Goal: Transaction & Acquisition: Purchase product/service

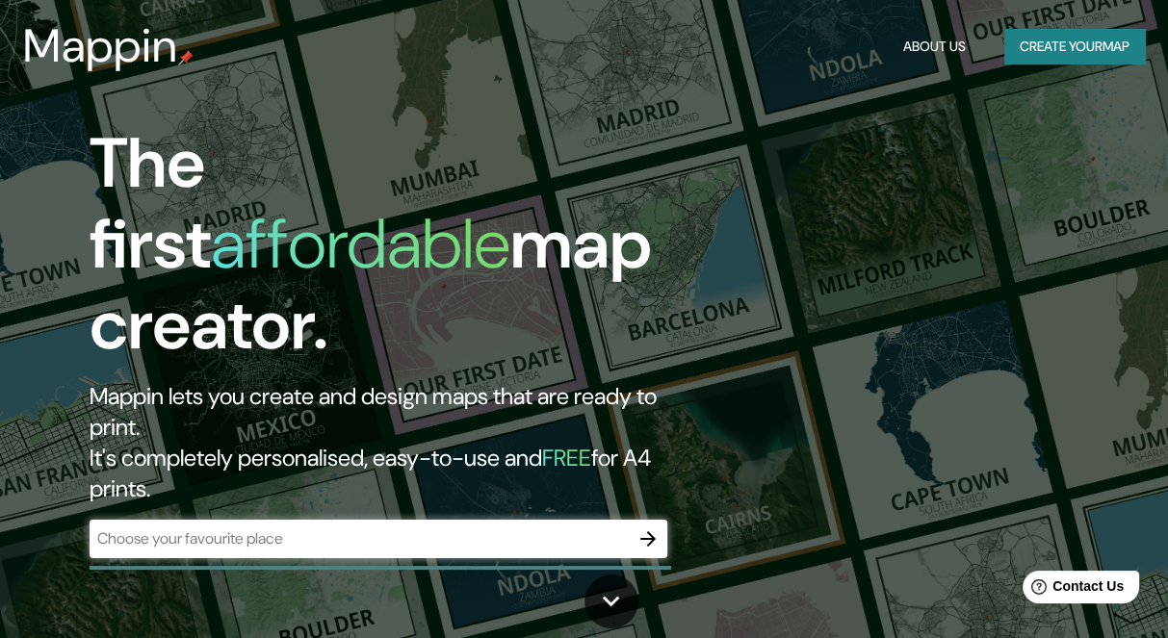
click at [629, 520] on div at bounding box center [648, 539] width 39 height 39
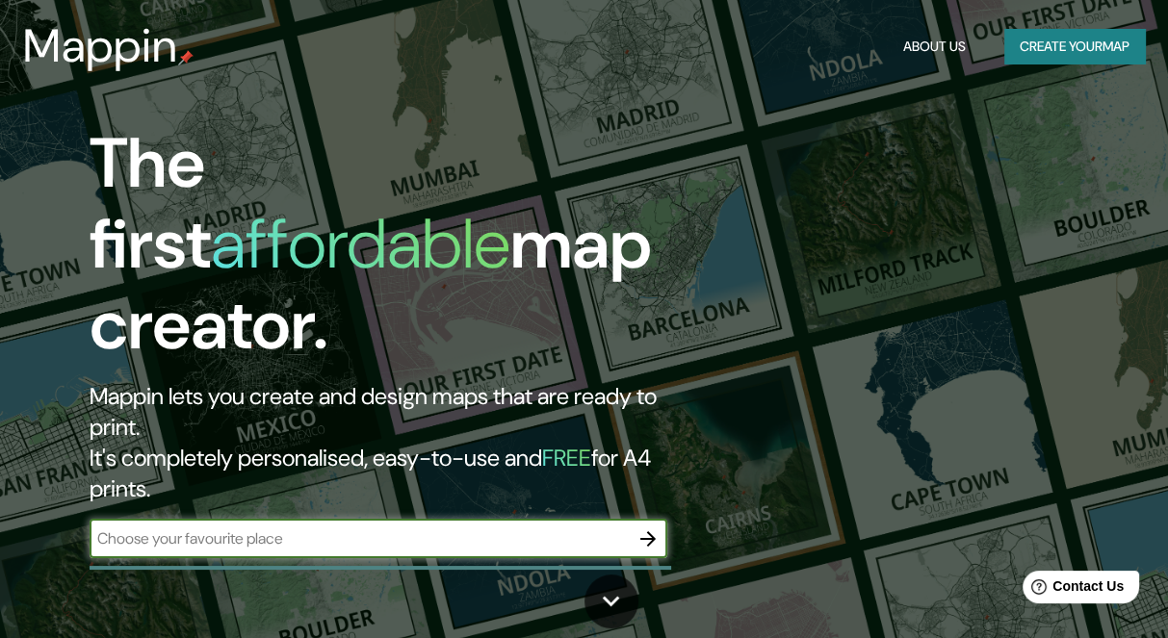
click at [336, 528] on input "text" at bounding box center [359, 539] width 539 height 22
type input "cambrils"
click at [651, 531] on icon "button" at bounding box center [647, 538] width 15 height 15
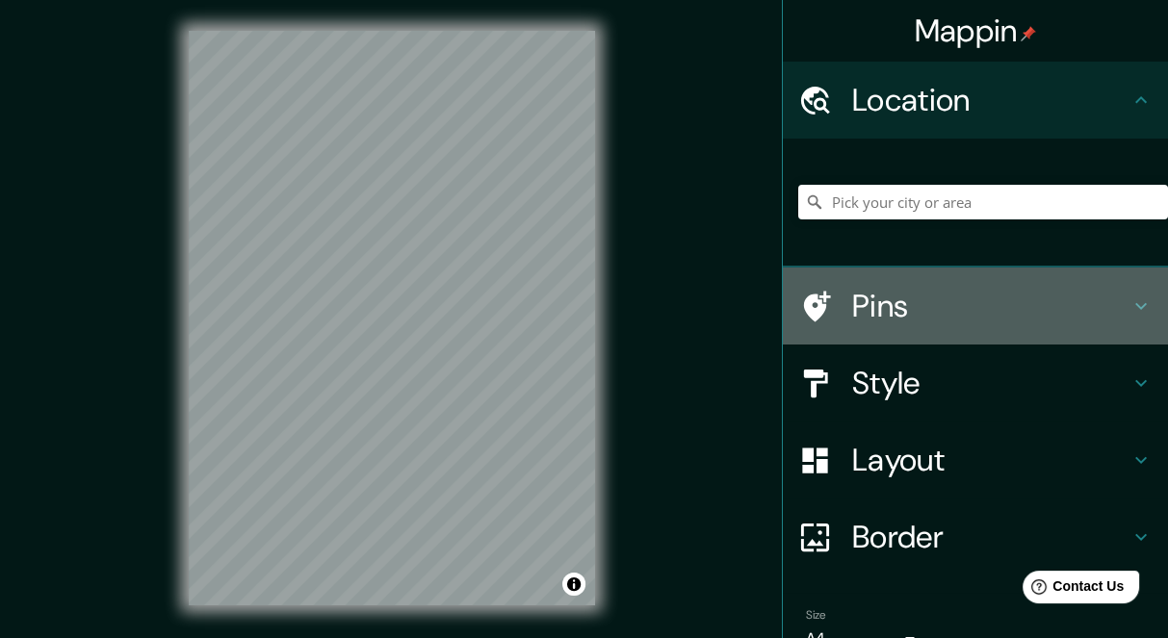
click at [887, 298] on h4 "Pins" at bounding box center [990, 306] width 277 height 39
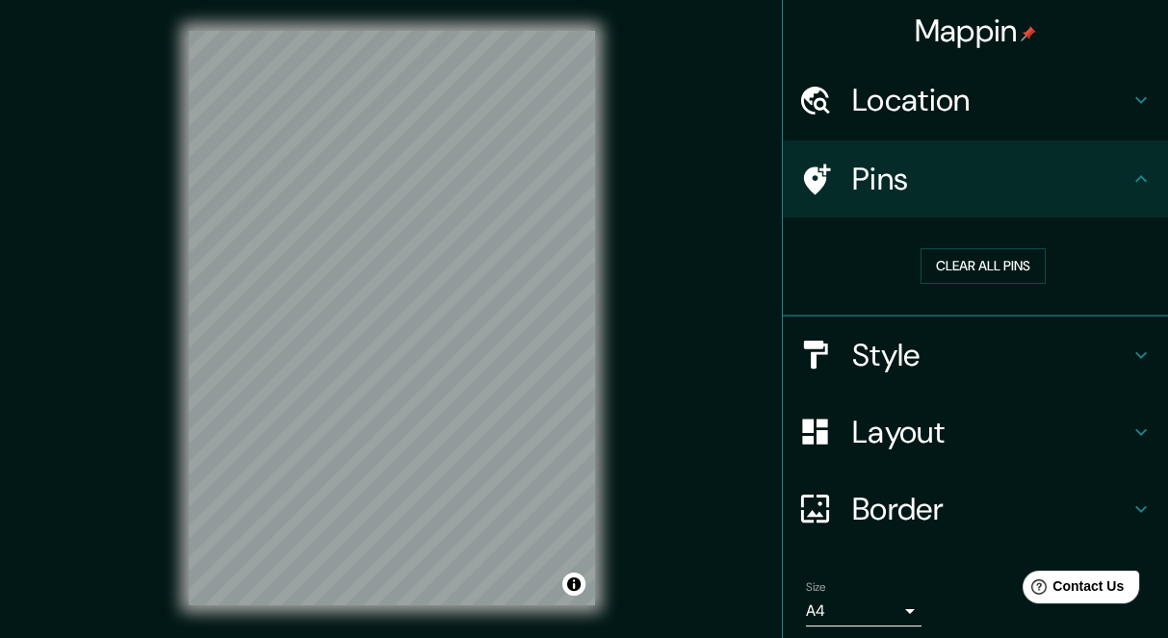
click at [922, 186] on h4 "Pins" at bounding box center [990, 179] width 277 height 39
click at [812, 180] on icon at bounding box center [815, 180] width 34 height 34
click at [951, 265] on button "Clear all pins" at bounding box center [982, 266] width 125 height 36
click at [959, 99] on h4 "Location" at bounding box center [990, 100] width 277 height 39
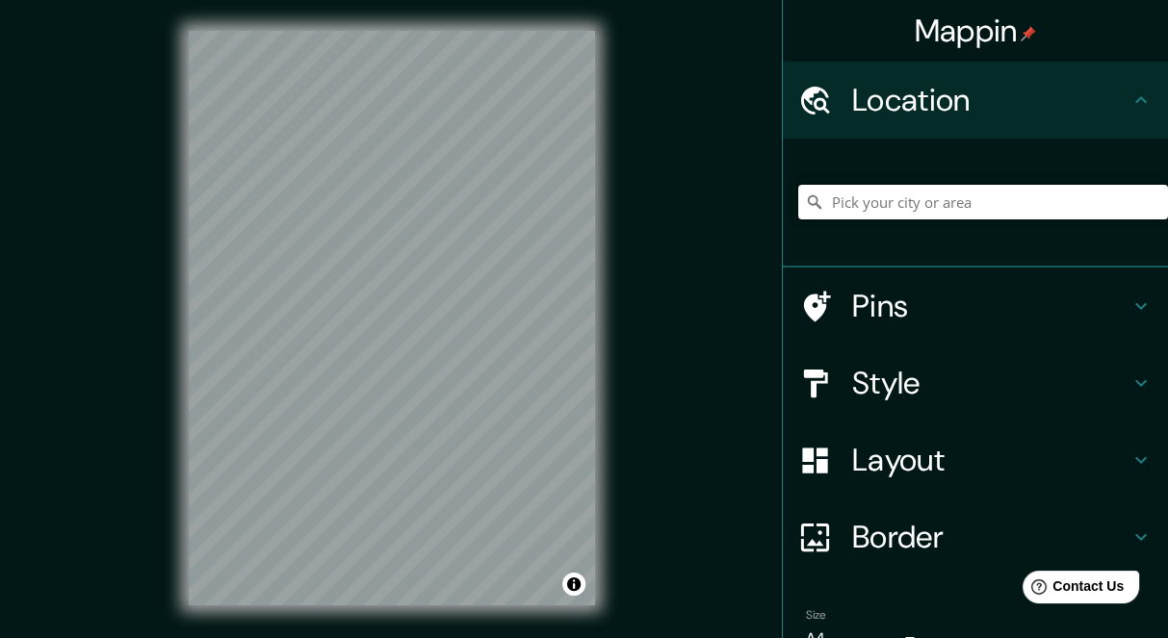
click at [928, 201] on input "Pick your city or area" at bounding box center [983, 202] width 370 height 35
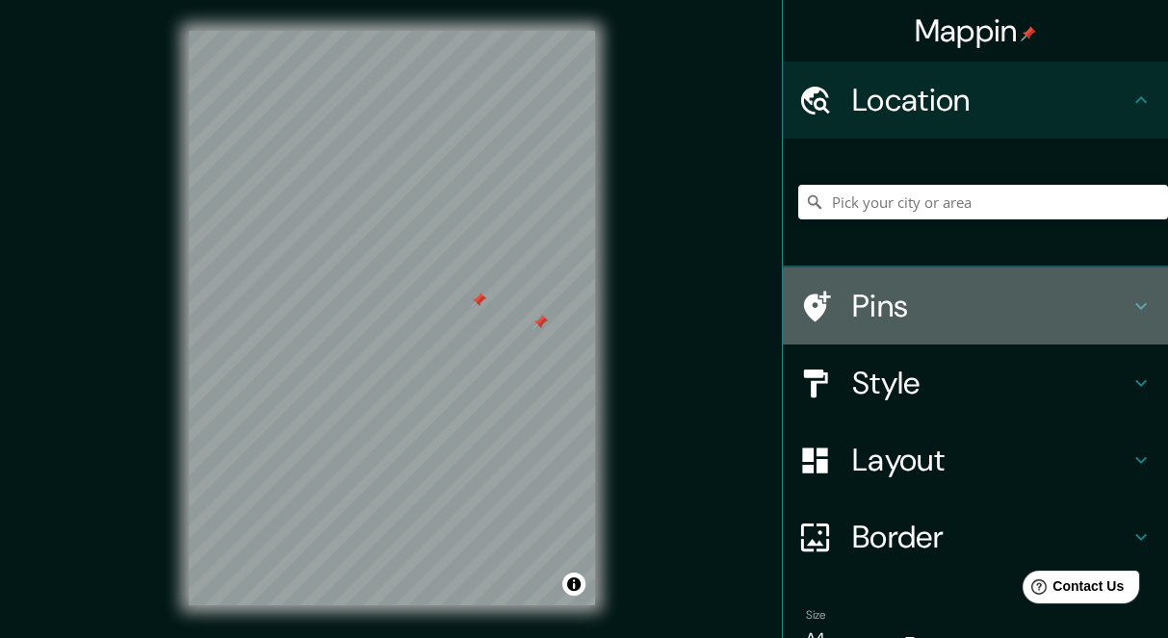
click at [869, 307] on h4 "Pins" at bounding box center [990, 306] width 277 height 39
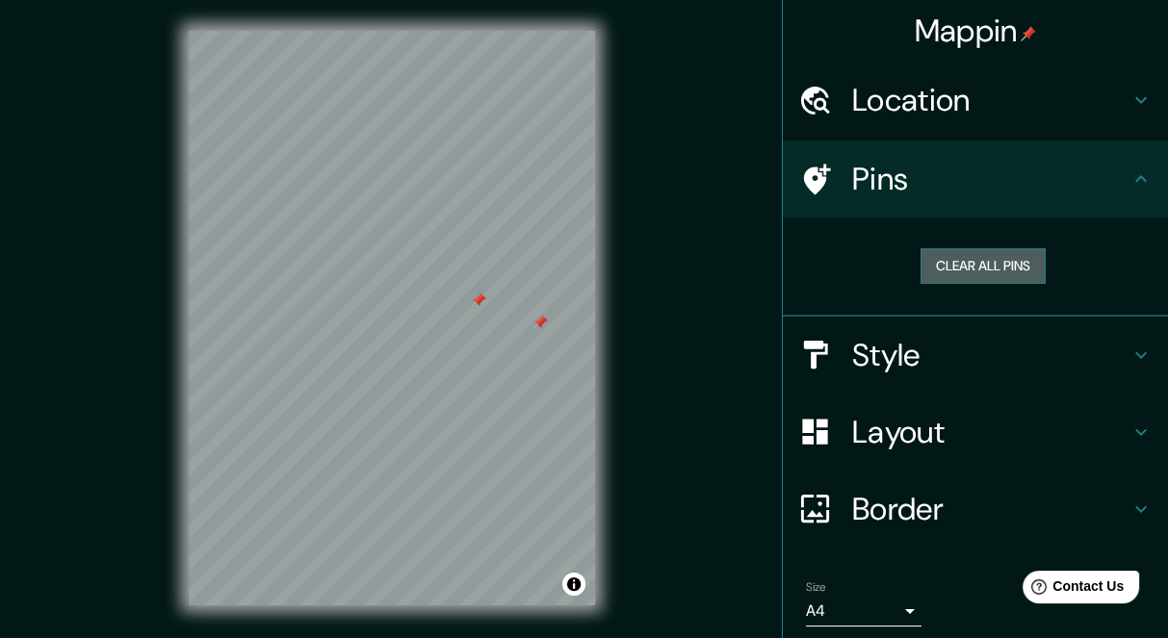
click at [946, 264] on button "Clear all pins" at bounding box center [982, 266] width 125 height 36
click at [570, 585] on button "Toggle attribution" at bounding box center [573, 584] width 23 height 23
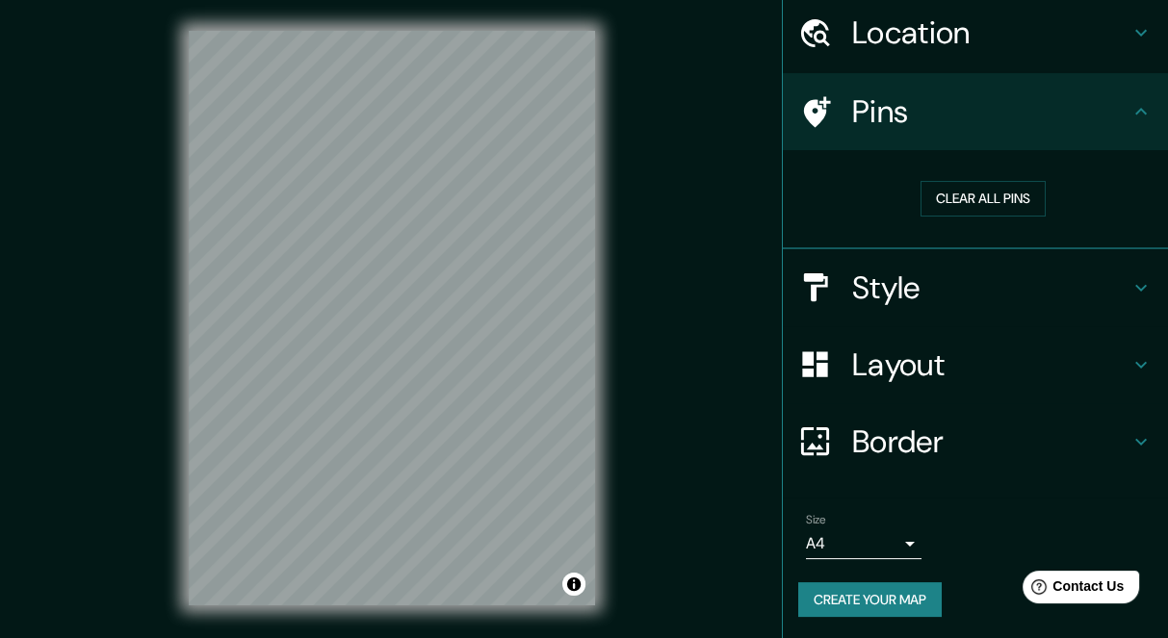
click at [133, 556] on div "Mappin Location Pins Clear all pins Style Layout Border Choose a border. Hint :…" at bounding box center [584, 333] width 1168 height 667
click at [728, 309] on div "Mappin Location Pins Clear all pins Style Layout Border Choose a border. Hint :…" at bounding box center [584, 333] width 1168 height 667
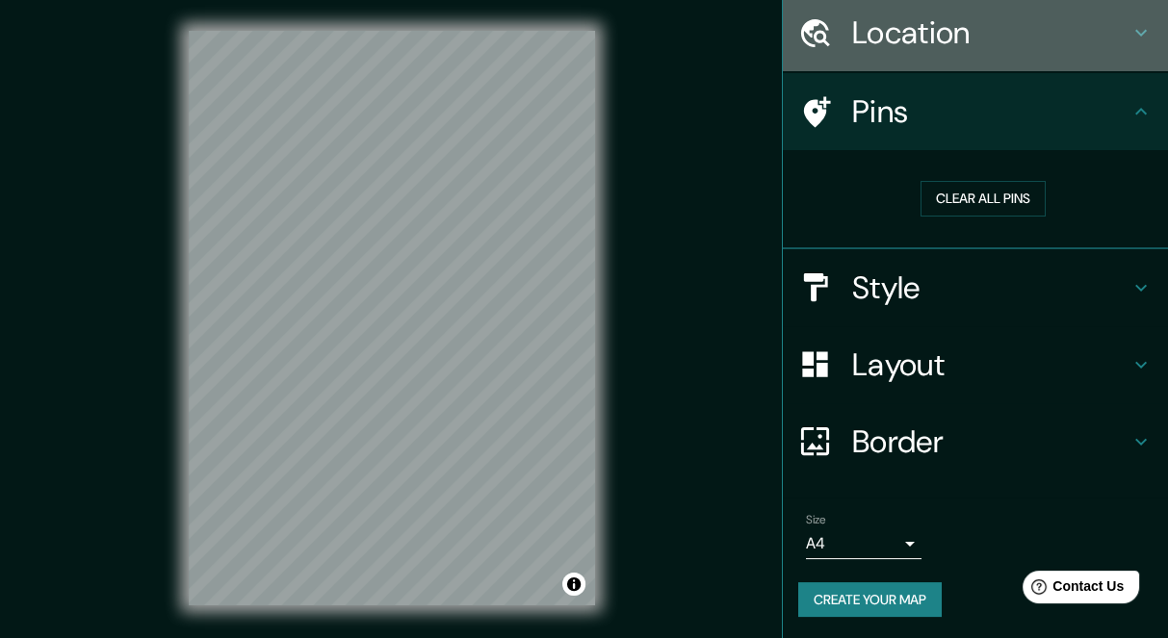
click at [916, 39] on h4 "Location" at bounding box center [990, 32] width 277 height 39
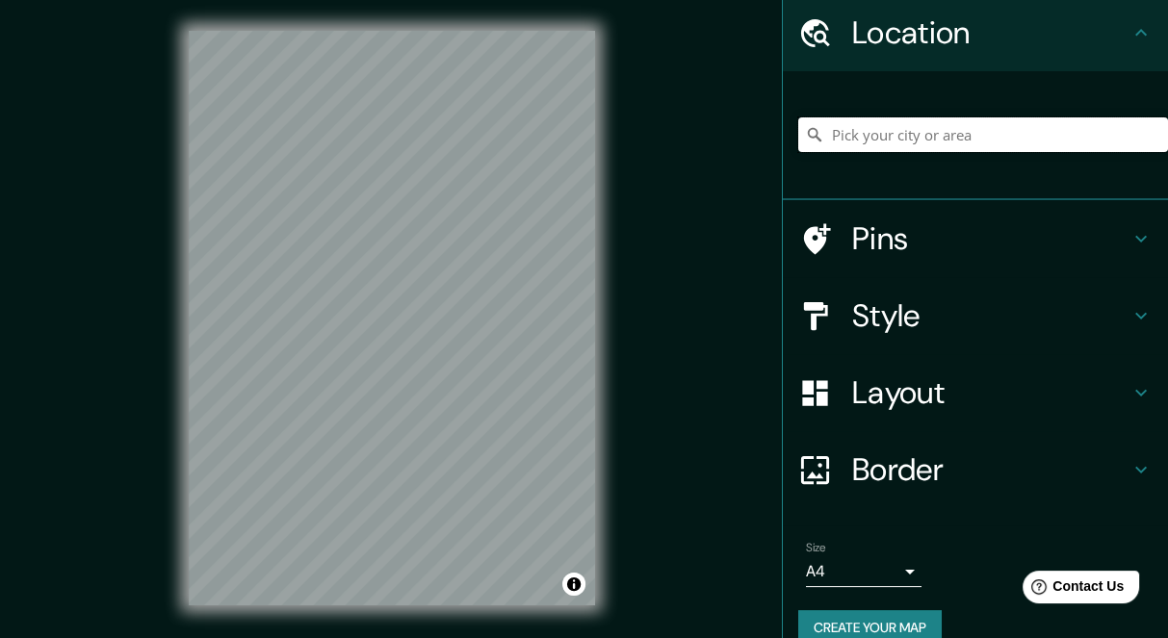
click at [855, 138] on input "Pick your city or area" at bounding box center [983, 134] width 370 height 35
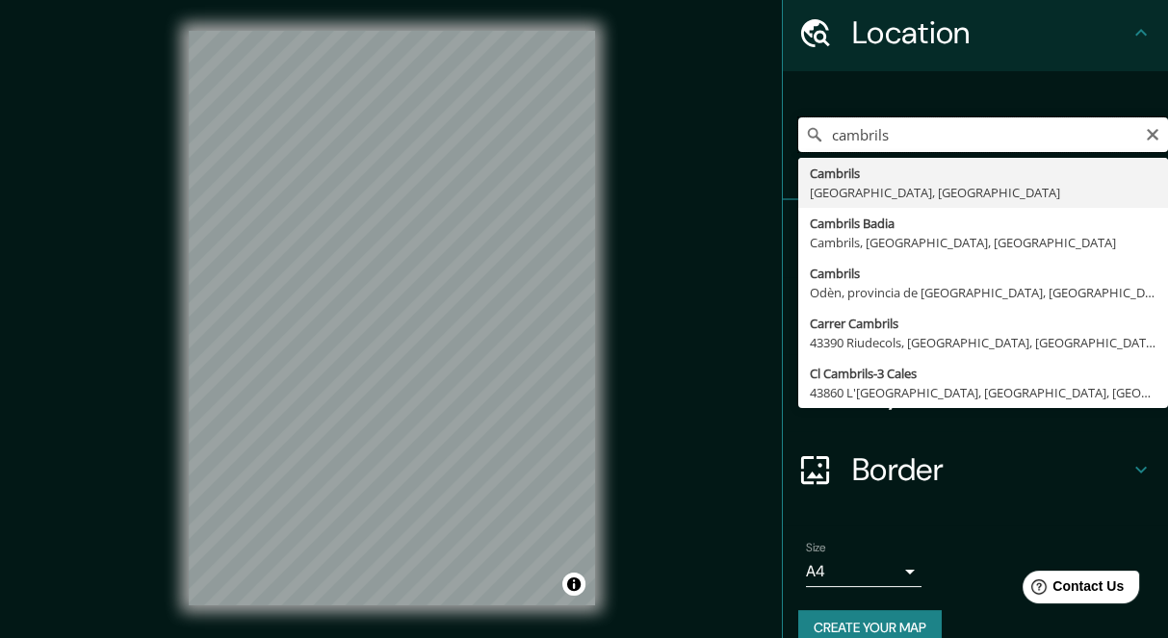
drag, startPoint x: 920, startPoint y: 120, endPoint x: 705, endPoint y: 124, distance: 215.7
click at [702, 128] on div "Mappin Location [GEOGRAPHIC_DATA] [GEOGRAPHIC_DATA] [GEOGRAPHIC_DATA], [GEOGRAP…" at bounding box center [584, 333] width 1168 height 667
paste input "[STREET_ADDRESS]"
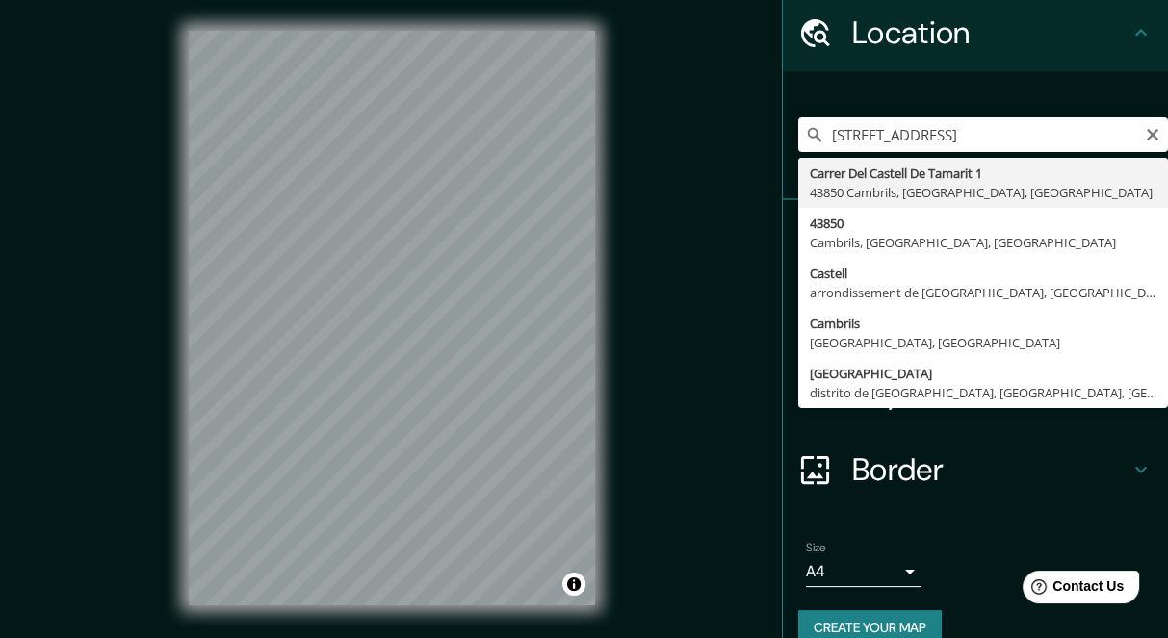
type input "[STREET_ADDRESS]"
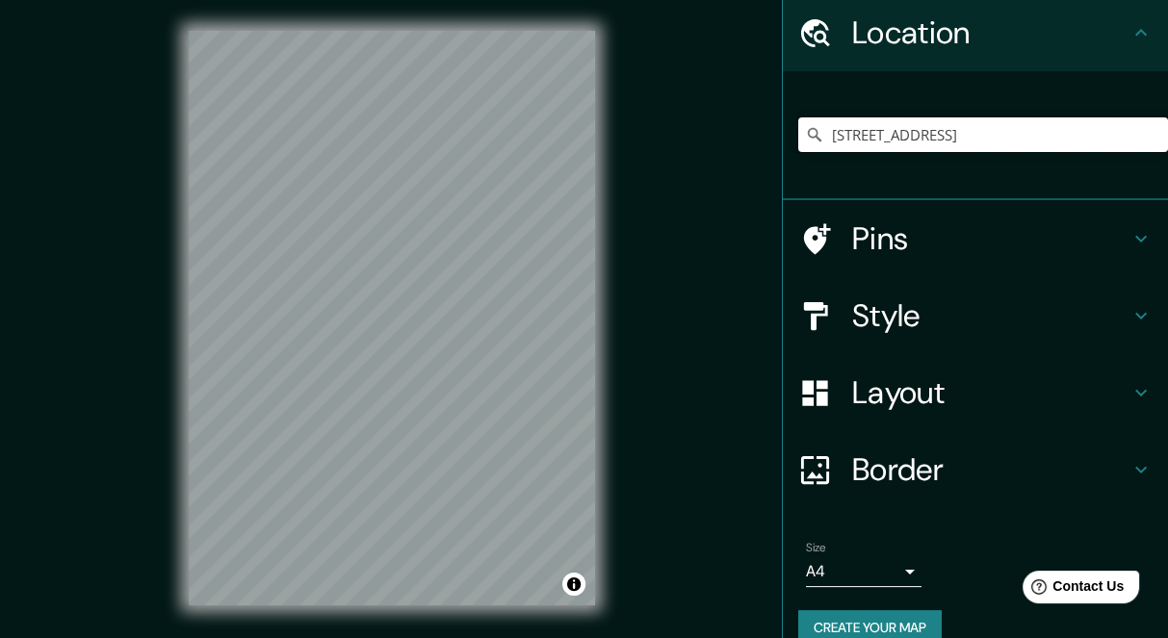
scroll to position [0, 0]
click at [940, 128] on input "[STREET_ADDRESS]" at bounding box center [983, 134] width 370 height 35
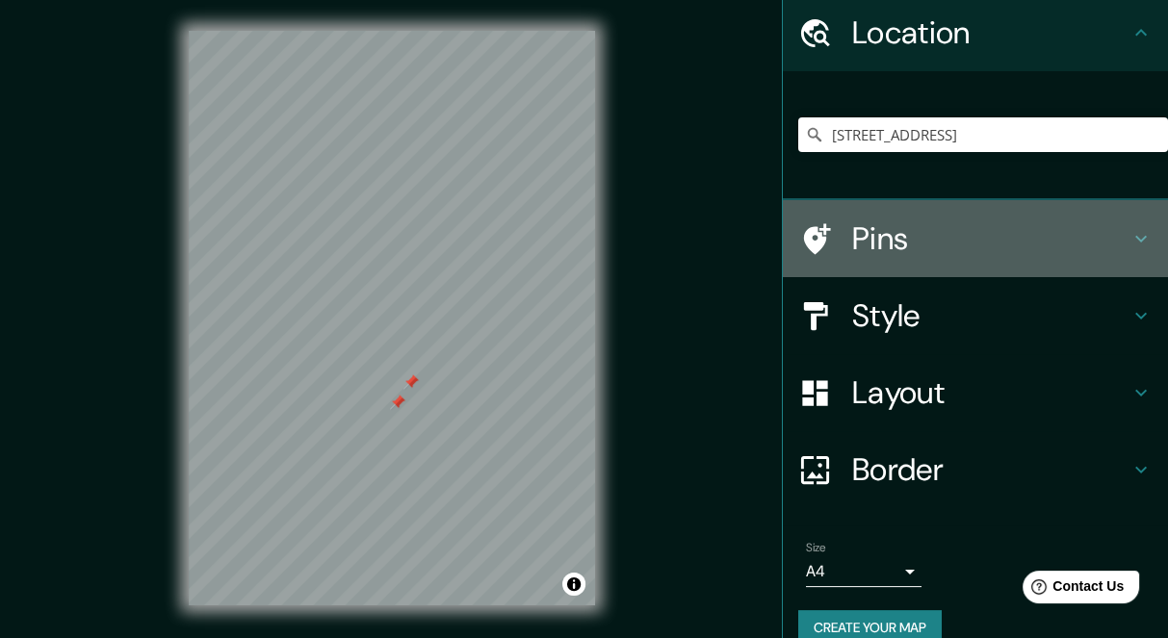
click at [991, 244] on h4 "Pins" at bounding box center [990, 239] width 277 height 39
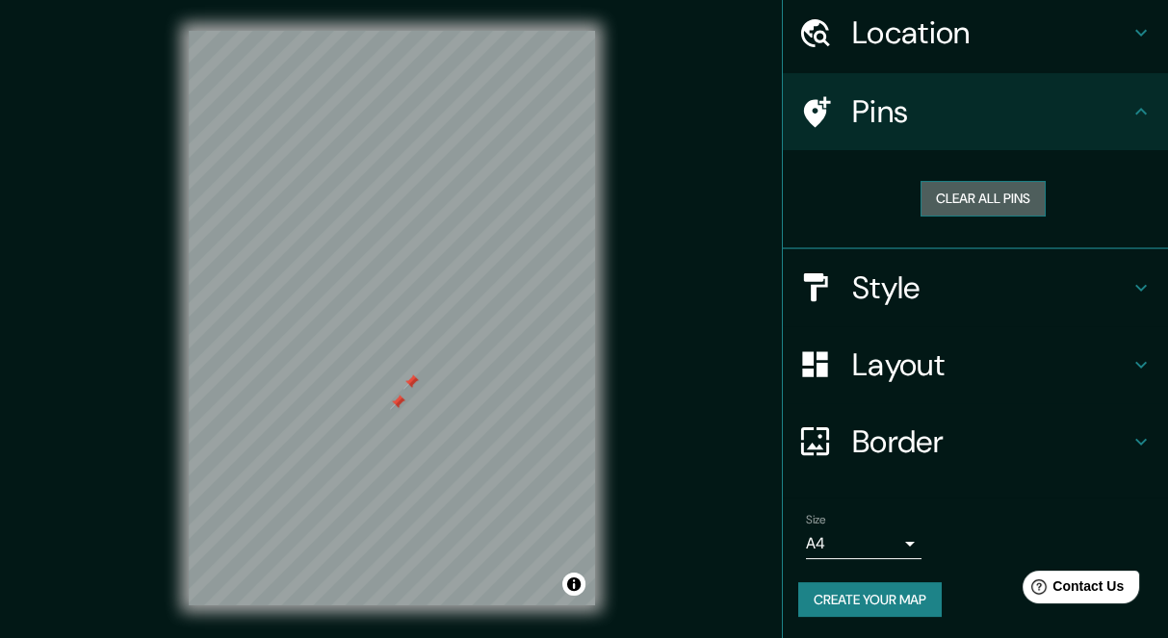
click at [977, 204] on button "Clear all pins" at bounding box center [982, 199] width 125 height 36
click at [890, 283] on h4 "Style" at bounding box center [990, 288] width 277 height 39
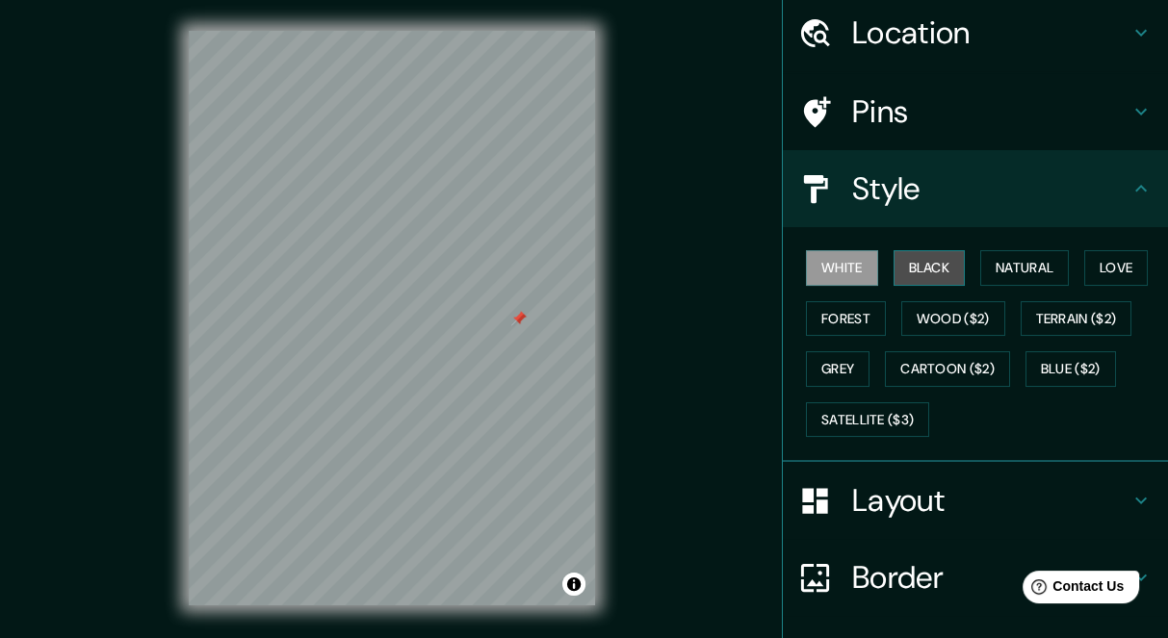
click at [920, 265] on button "Black" at bounding box center [930, 268] width 72 height 36
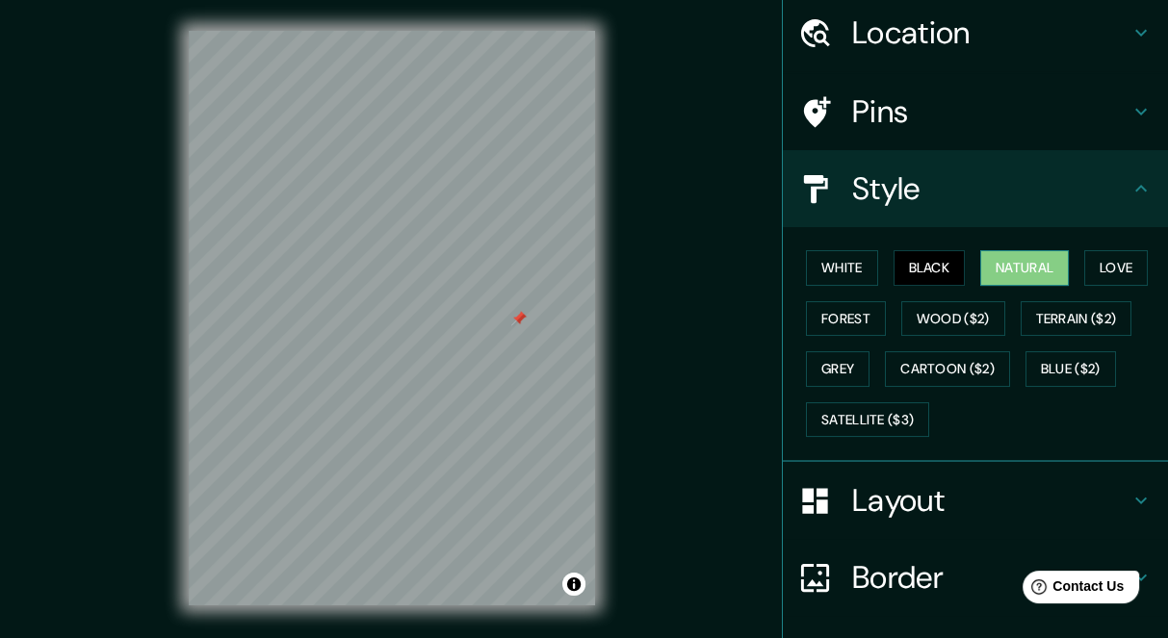
click at [994, 271] on button "Natural" at bounding box center [1024, 268] width 89 height 36
click at [1109, 271] on button "Love" at bounding box center [1116, 268] width 64 height 36
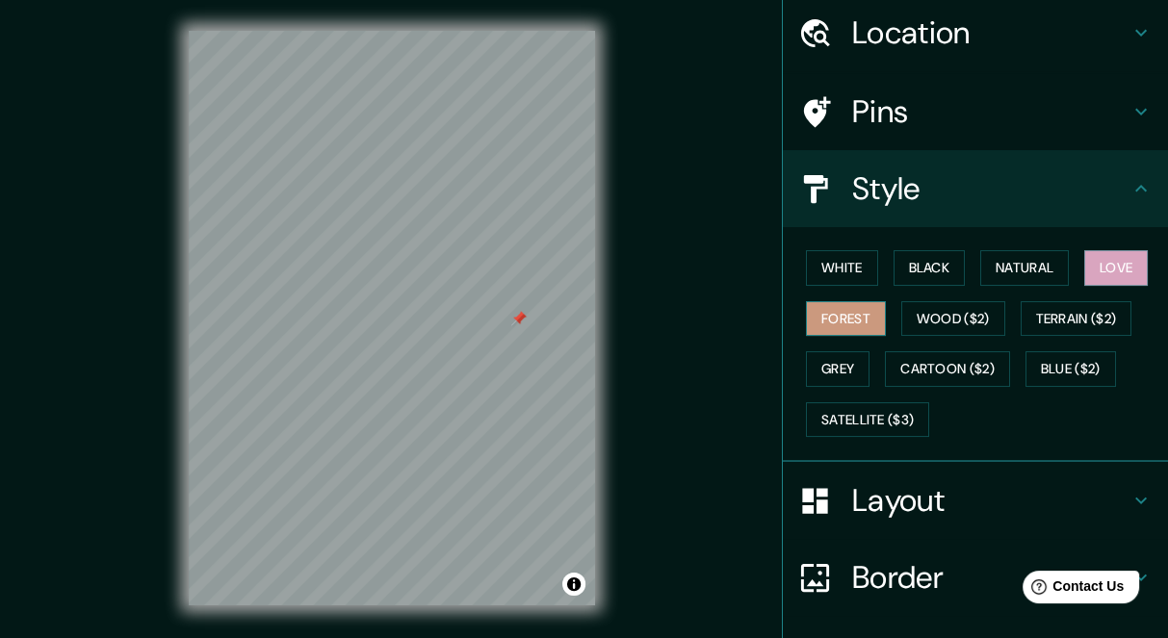
click at [806, 315] on button "Forest" at bounding box center [846, 319] width 80 height 36
click at [806, 262] on button "White" at bounding box center [842, 268] width 72 height 36
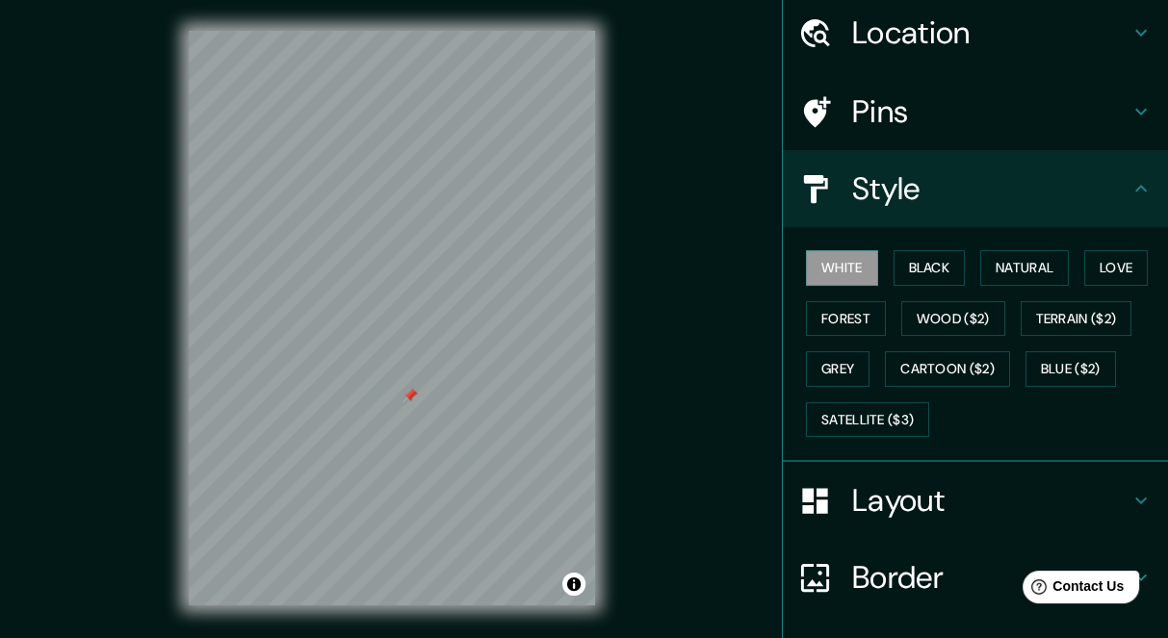
click at [868, 494] on h4 "Layout" at bounding box center [990, 500] width 277 height 39
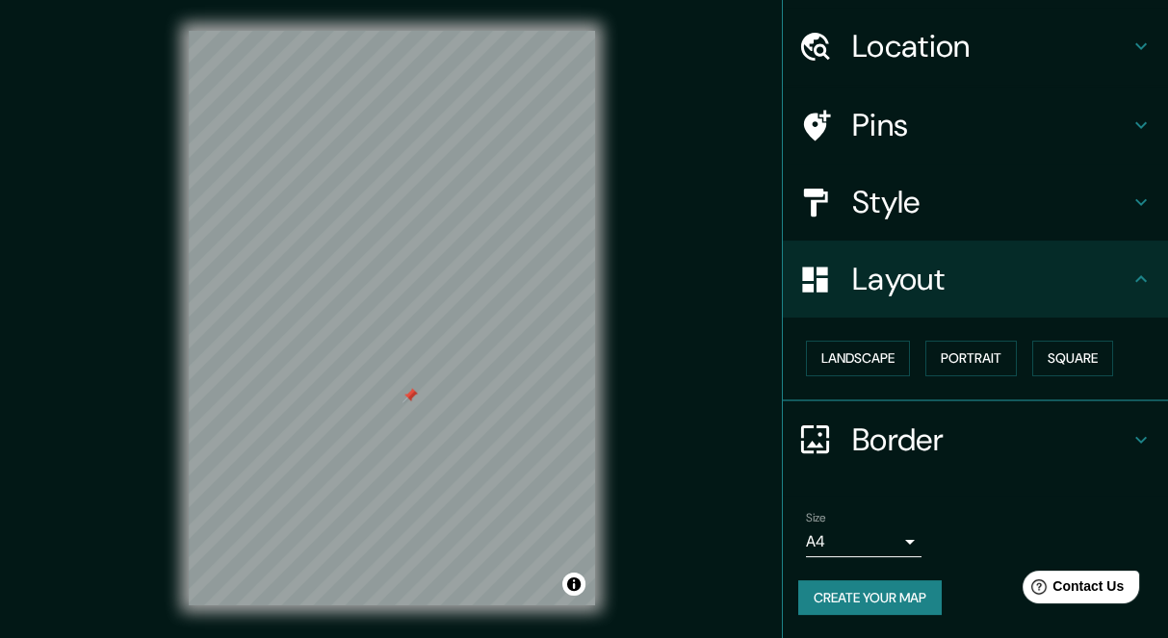
scroll to position [52, 0]
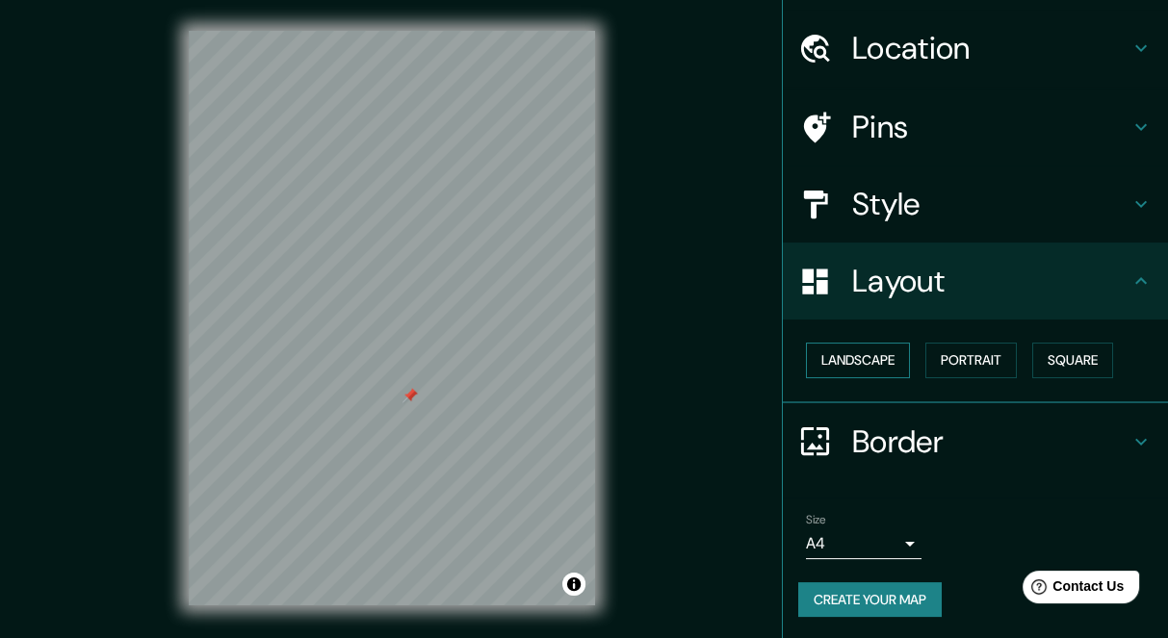
click at [850, 366] on button "Landscape" at bounding box center [858, 361] width 104 height 36
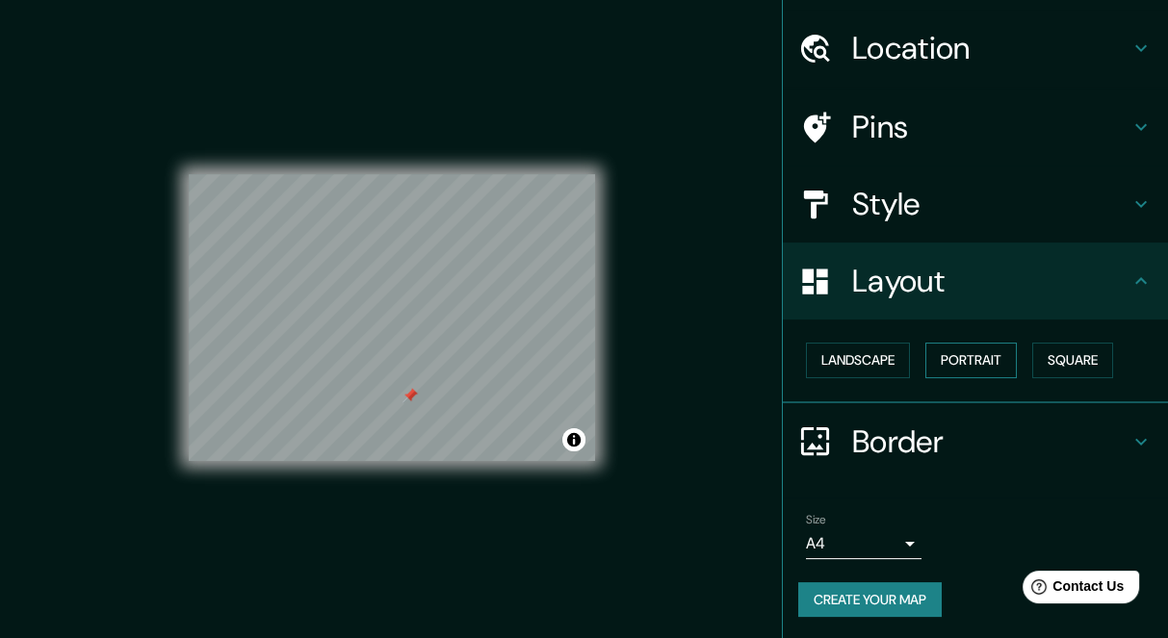
click at [969, 360] on button "Portrait" at bounding box center [970, 361] width 91 height 36
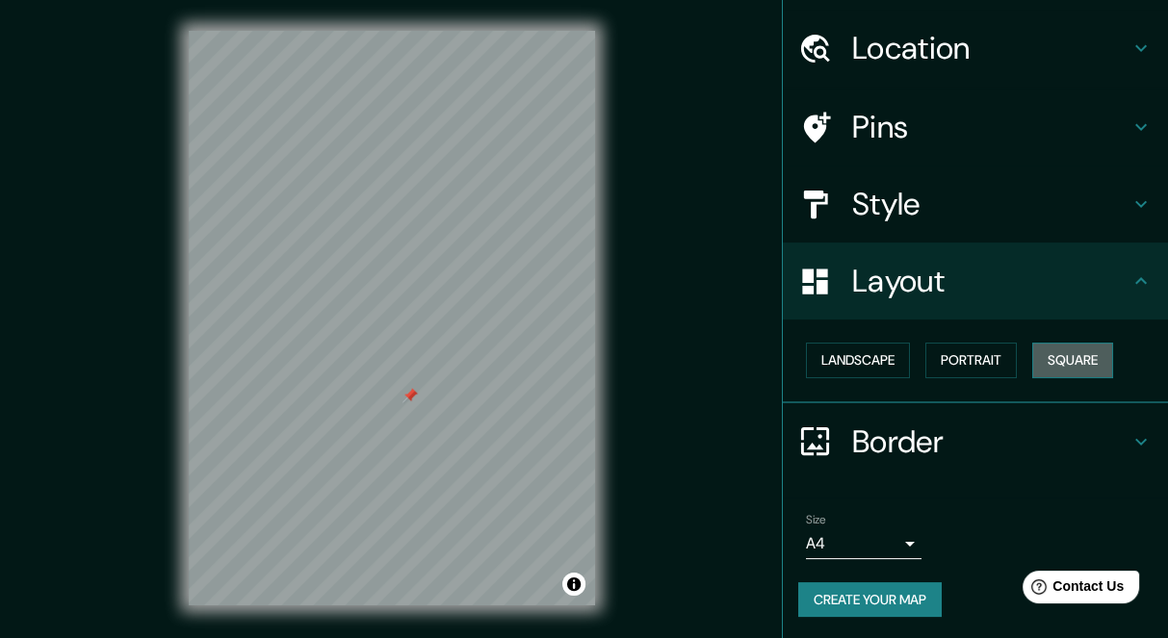
click at [1067, 360] on button "Square" at bounding box center [1072, 361] width 81 height 36
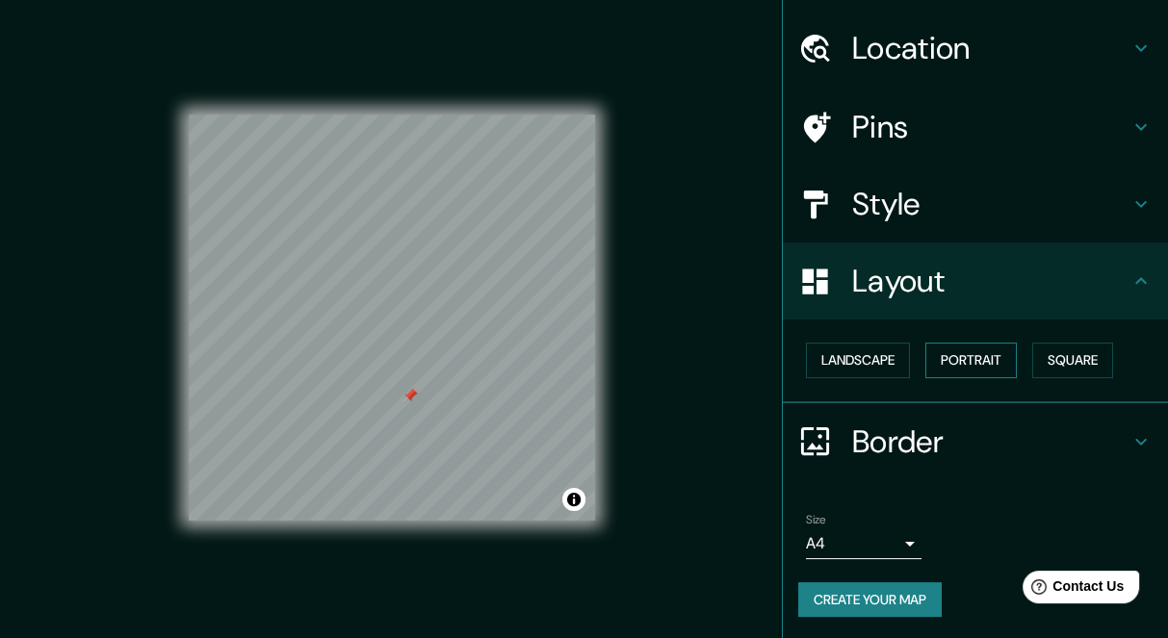
click at [986, 364] on button "Portrait" at bounding box center [970, 361] width 91 height 36
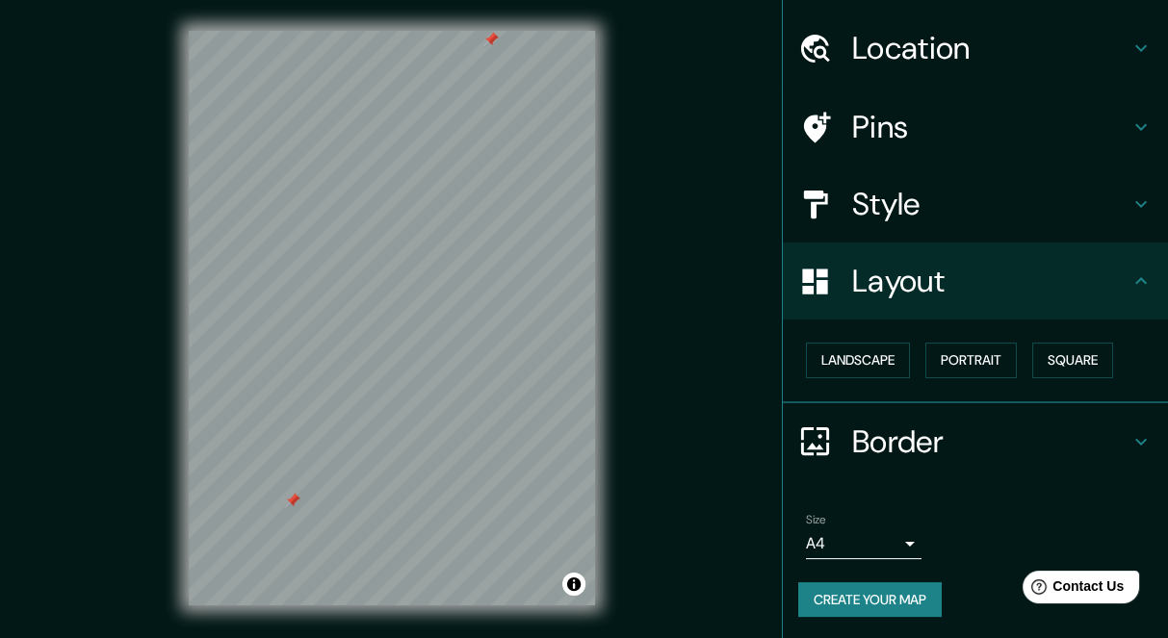
click at [487, 36] on div at bounding box center [490, 39] width 15 height 15
click at [362, 357] on div at bounding box center [363, 362] width 15 height 15
click at [946, 349] on button "Portrait" at bounding box center [970, 361] width 91 height 36
click at [1069, 371] on button "Square" at bounding box center [1072, 361] width 81 height 36
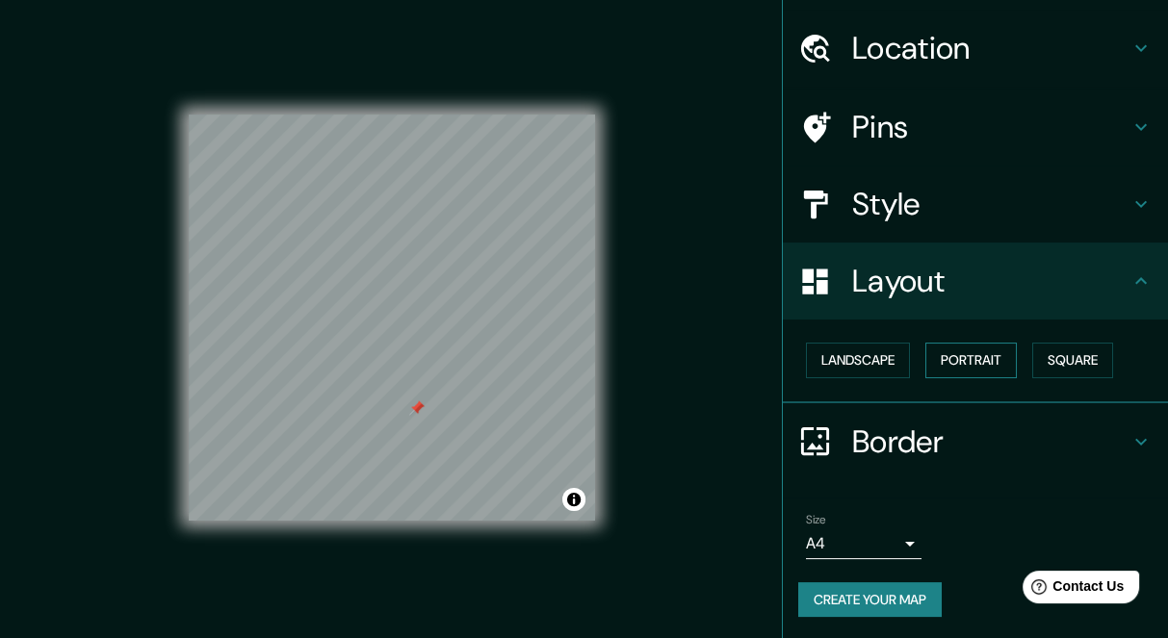
click at [975, 363] on button "Portrait" at bounding box center [970, 361] width 91 height 36
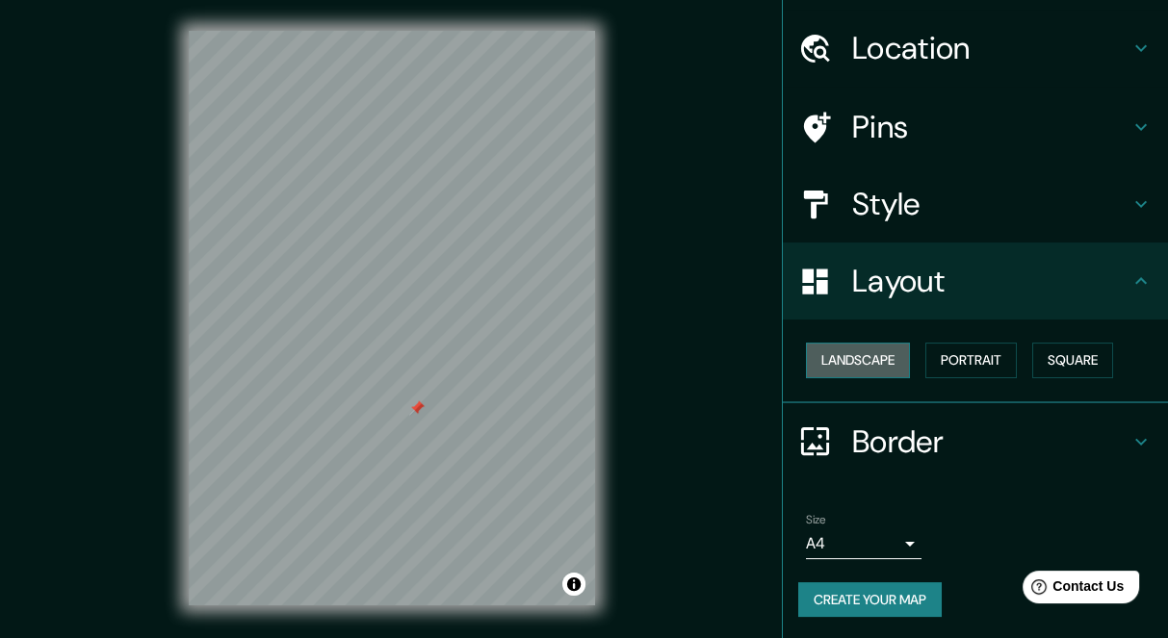
click at [832, 359] on button "Landscape" at bounding box center [858, 361] width 104 height 36
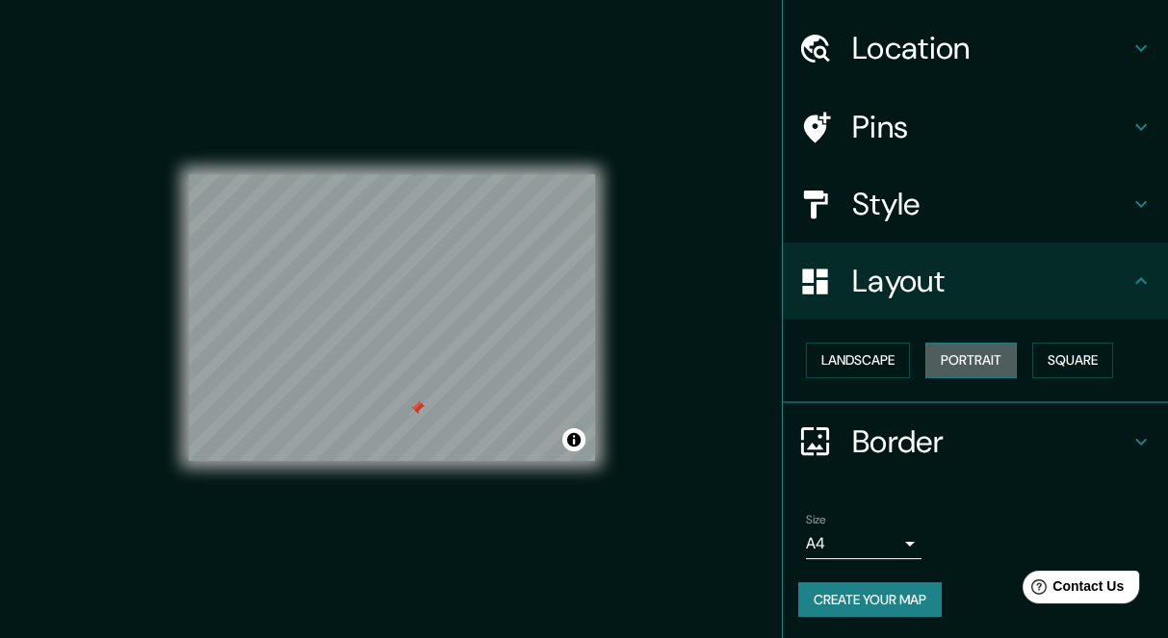
click at [938, 357] on button "Portrait" at bounding box center [970, 361] width 91 height 36
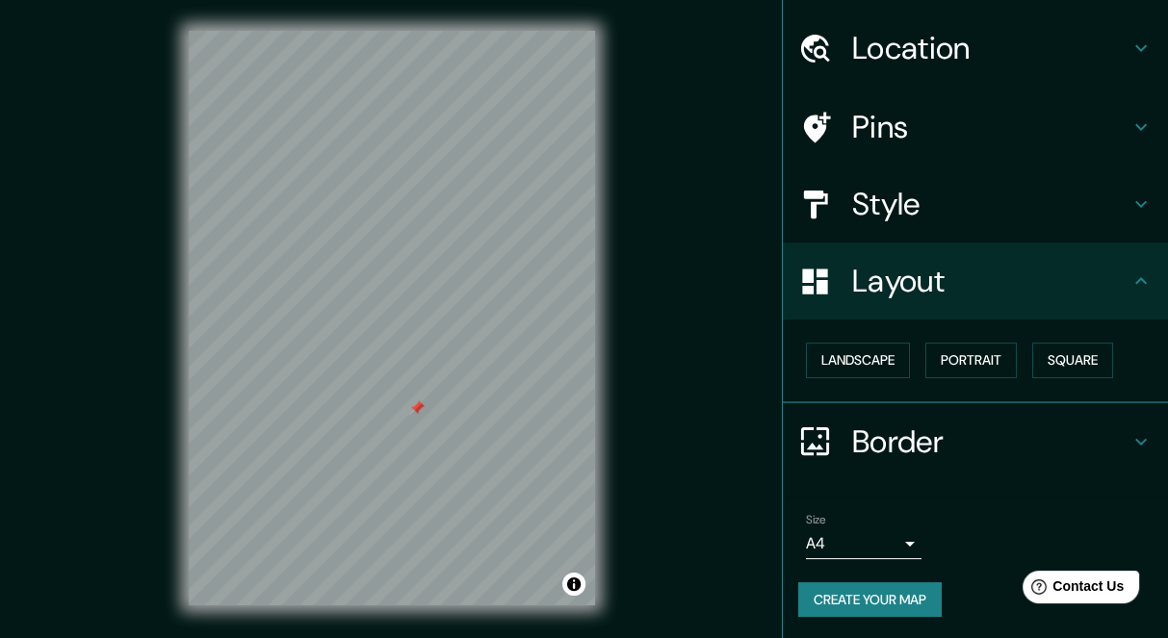
scroll to position [28, 0]
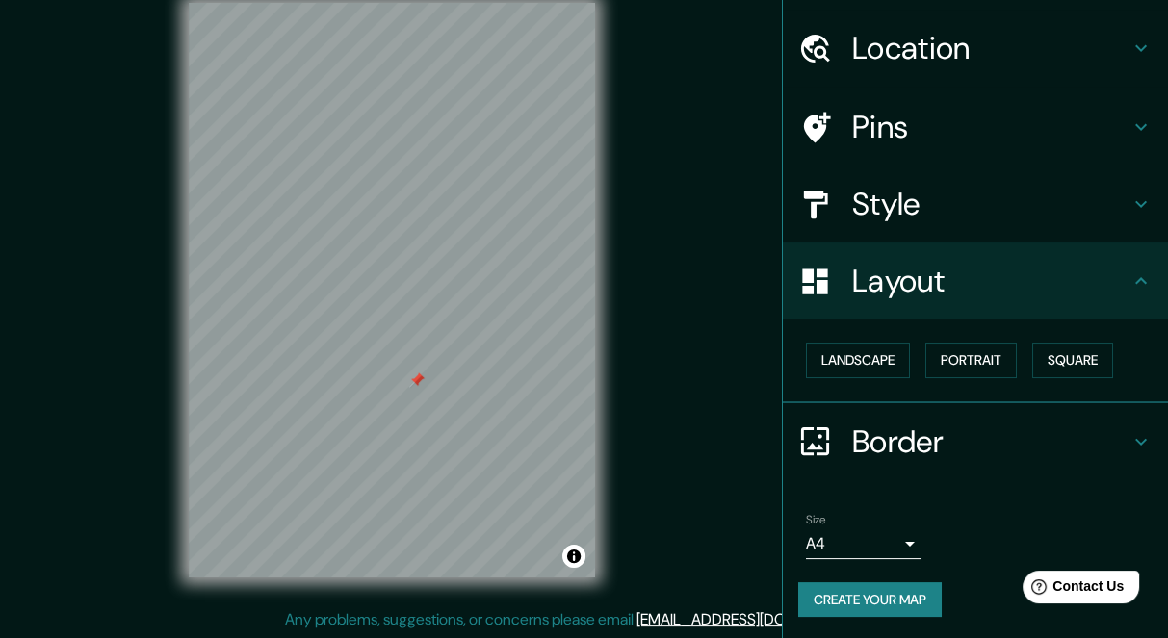
click at [963, 439] on h4 "Border" at bounding box center [990, 442] width 277 height 39
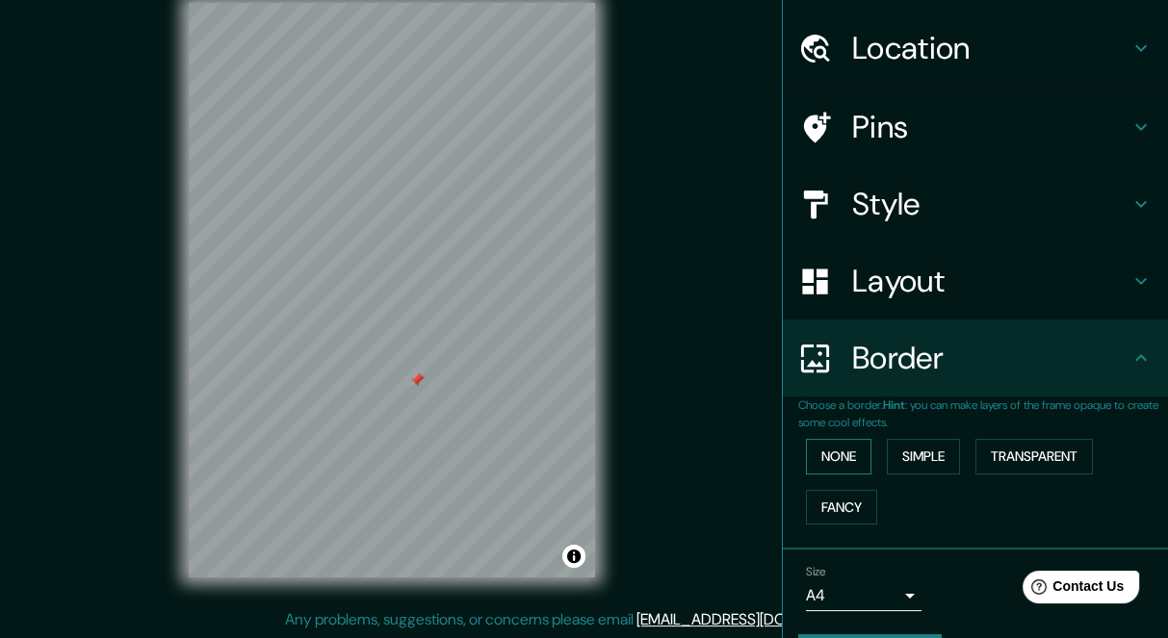
click at [842, 461] on button "None" at bounding box center [838, 457] width 65 height 36
click at [913, 462] on button "Simple" at bounding box center [923, 457] width 73 height 36
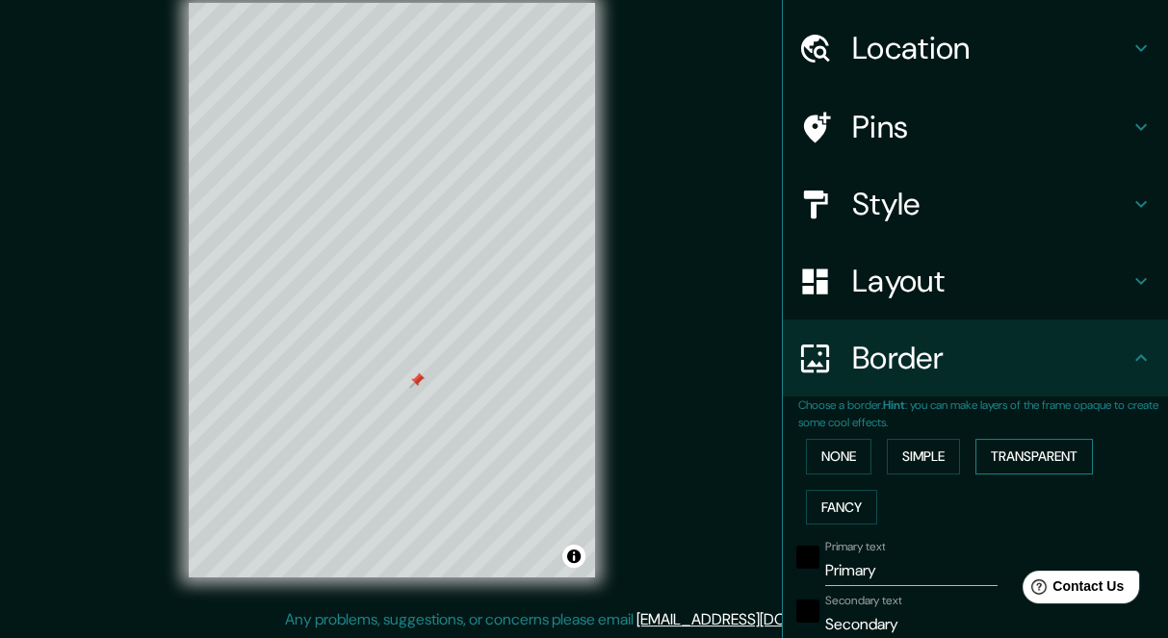
click at [1006, 454] on button "Transparent" at bounding box center [1033, 457] width 117 height 36
click at [828, 513] on button "Fancy" at bounding box center [841, 508] width 71 height 36
click at [401, 479] on div at bounding box center [400, 475] width 15 height 15
click at [845, 567] on input "Primary" at bounding box center [911, 571] width 172 height 31
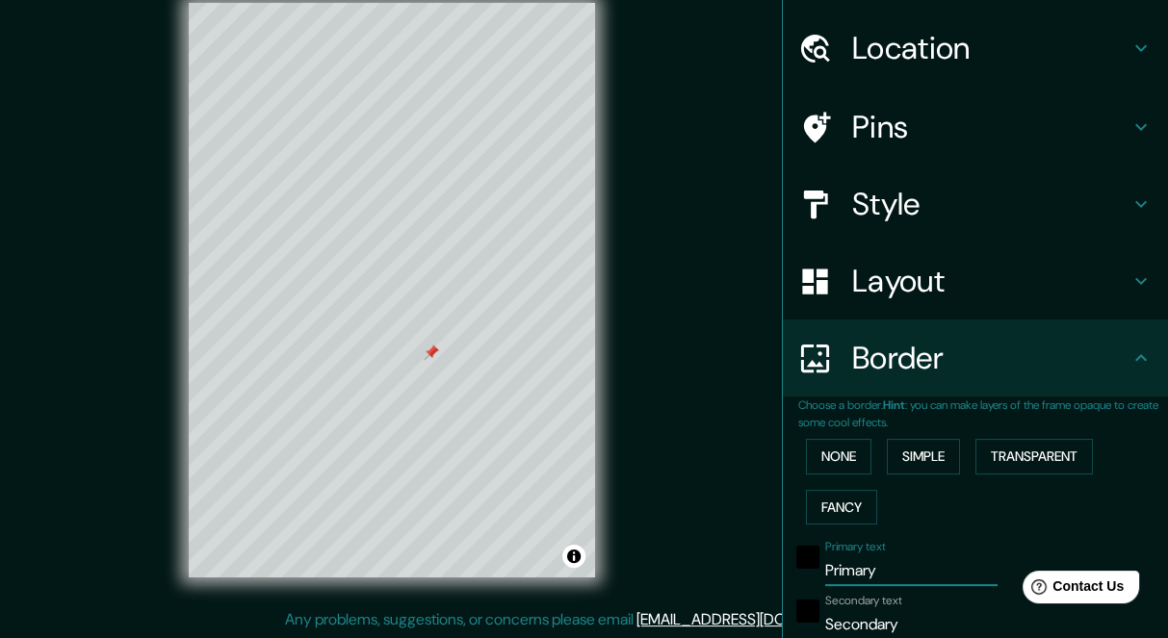
click at [845, 567] on input "Primary" at bounding box center [911, 571] width 172 height 31
type input "C"
type input "169"
type input "34"
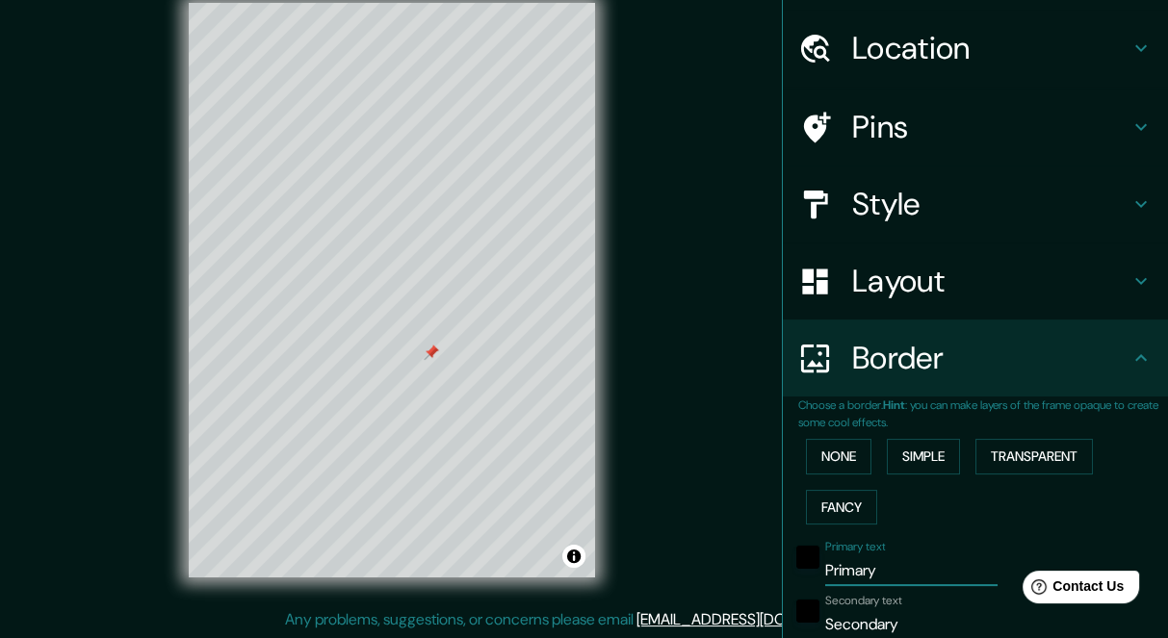
type input "17"
type input "CA"
type input "169"
type input "34"
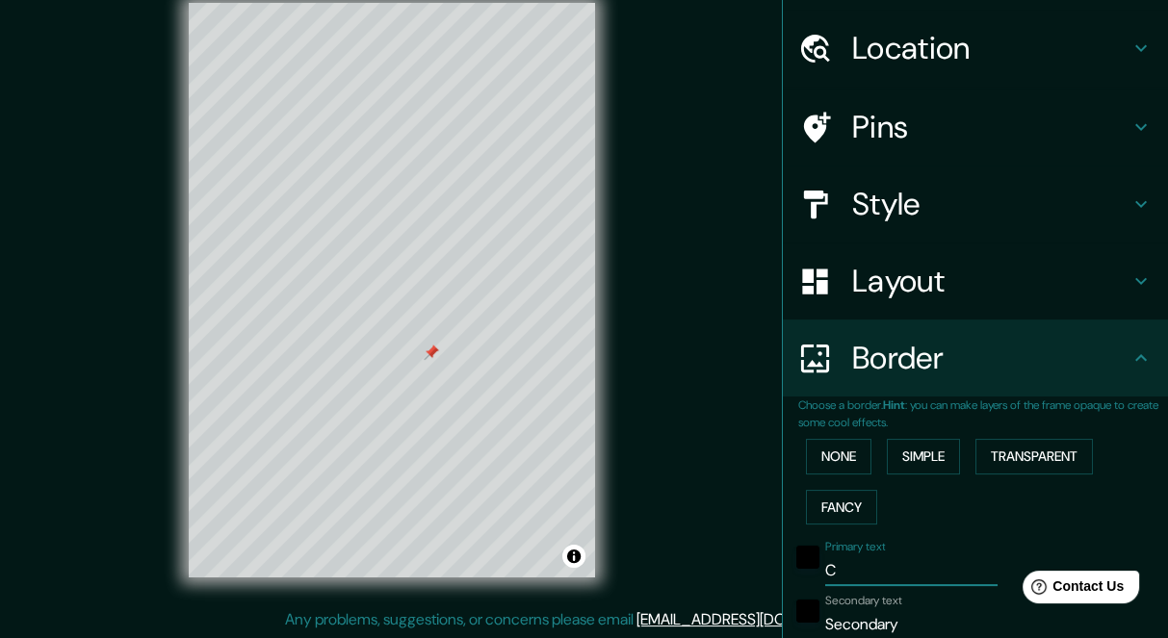
type input "17"
type input "C"
type input "169"
type input "34"
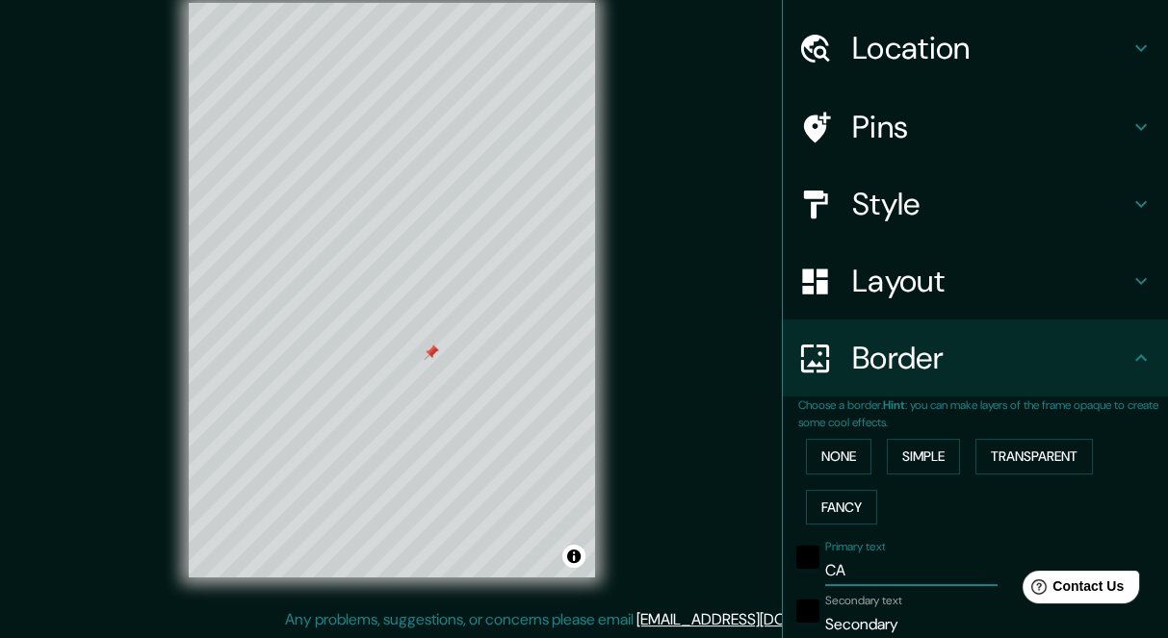
type input "17"
type input "Ca"
type input "169"
type input "34"
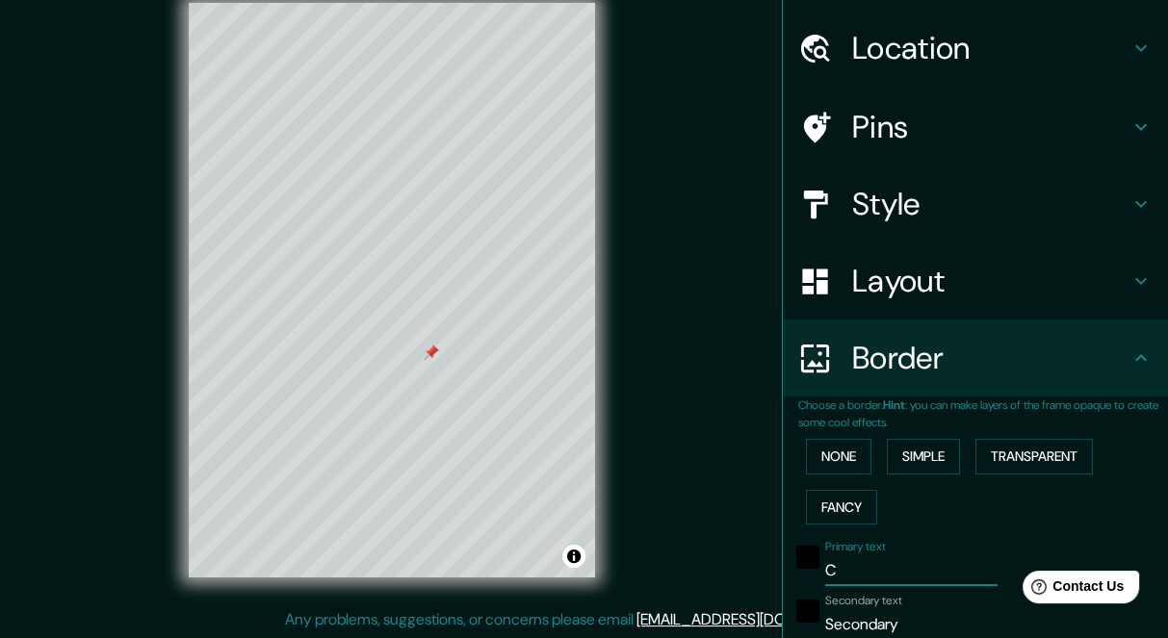
type input "17"
type input "Cam"
type input "169"
type input "34"
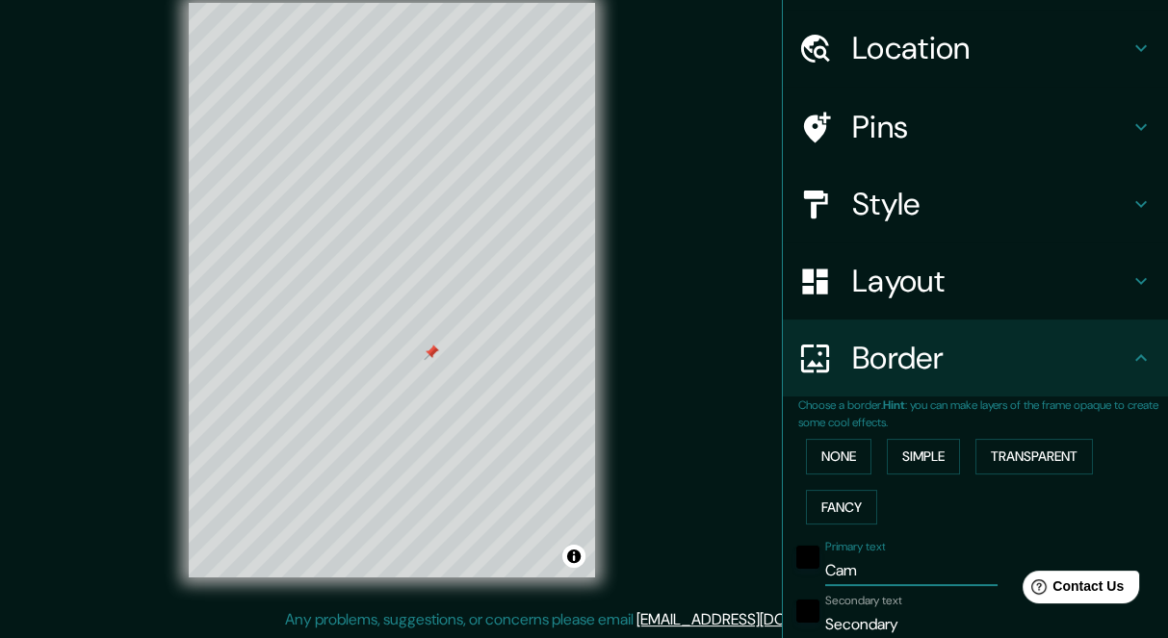
type input "17"
type input "Camb"
type input "169"
type input "34"
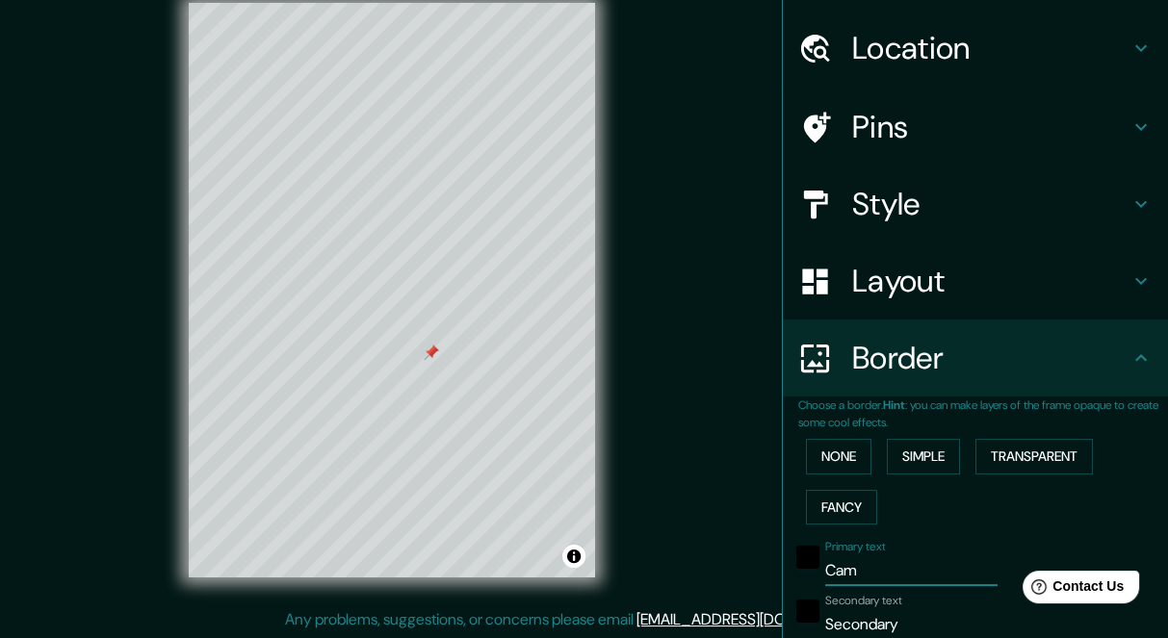
type input "17"
type input "Cambr"
type input "169"
type input "34"
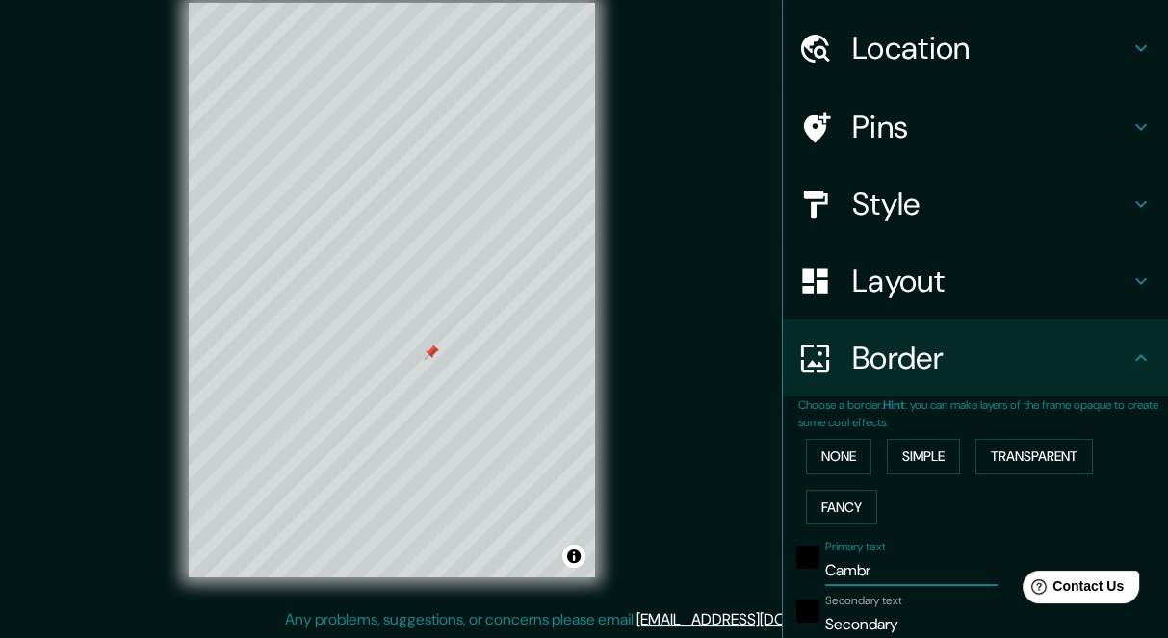
type input "17"
type input "Cambri"
type input "169"
type input "34"
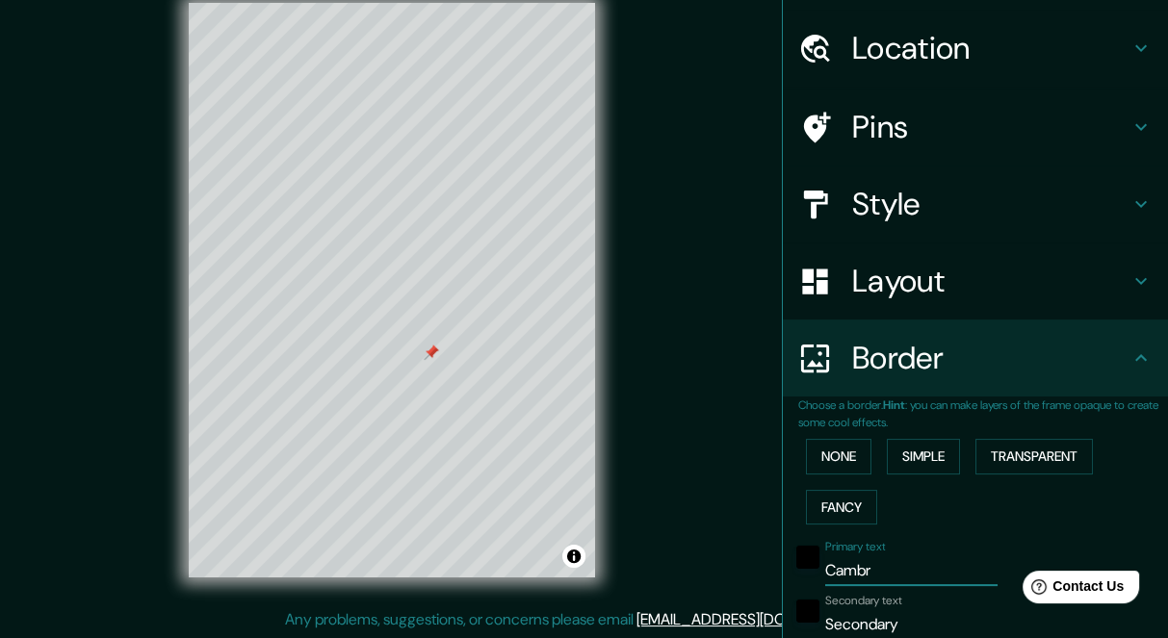
type input "17"
type input "Cambril"
type input "169"
type input "34"
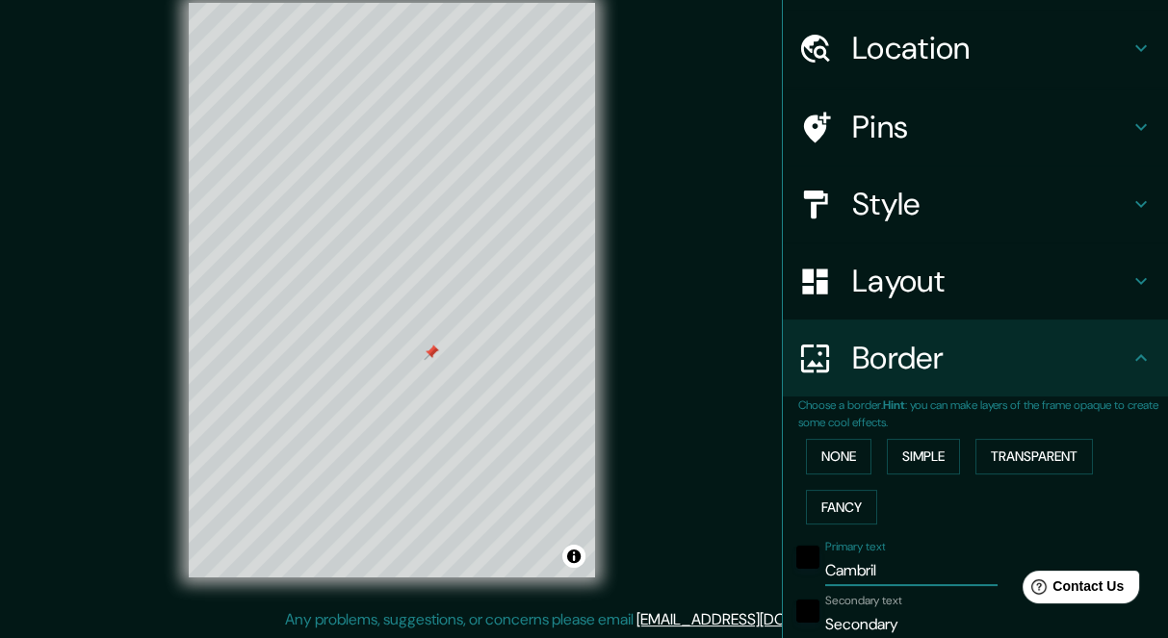
type input "17"
type input "Cambrils"
type input "169"
type input "34"
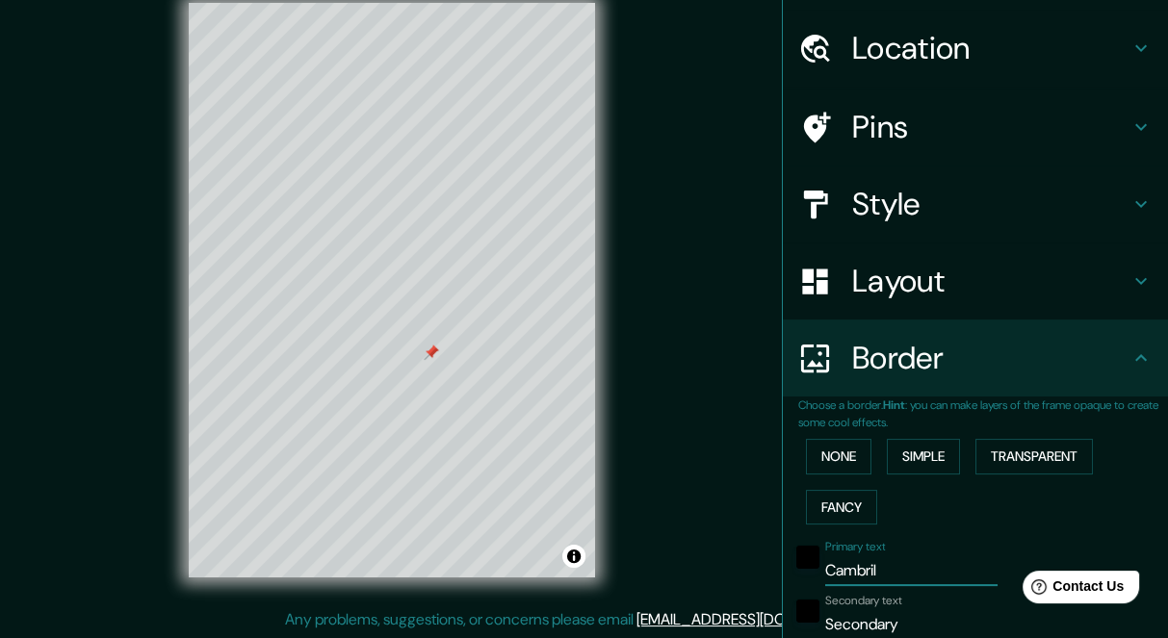
type input "17"
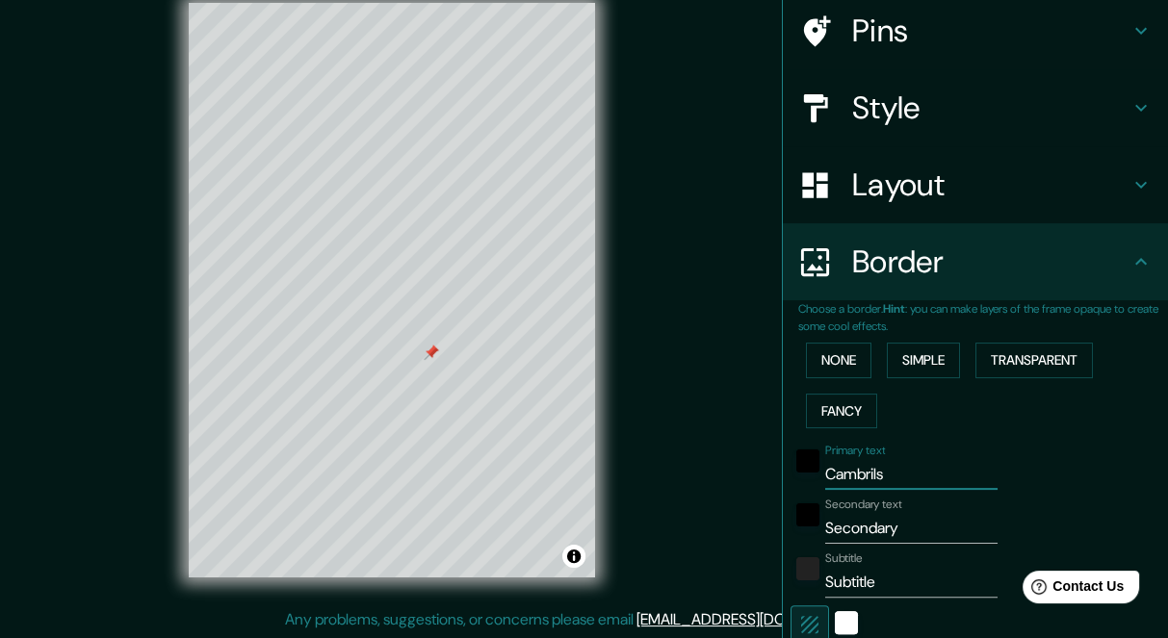
type input "Cambrils"
click at [836, 529] on input "Secondary" at bounding box center [911, 528] width 172 height 31
drag, startPoint x: 885, startPoint y: 529, endPoint x: 805, endPoint y: 532, distance: 80.0
click at [805, 532] on div "Secondary text Secondary" at bounding box center [948, 521] width 316 height 46
click at [855, 471] on input "Cambrils" at bounding box center [911, 474] width 172 height 31
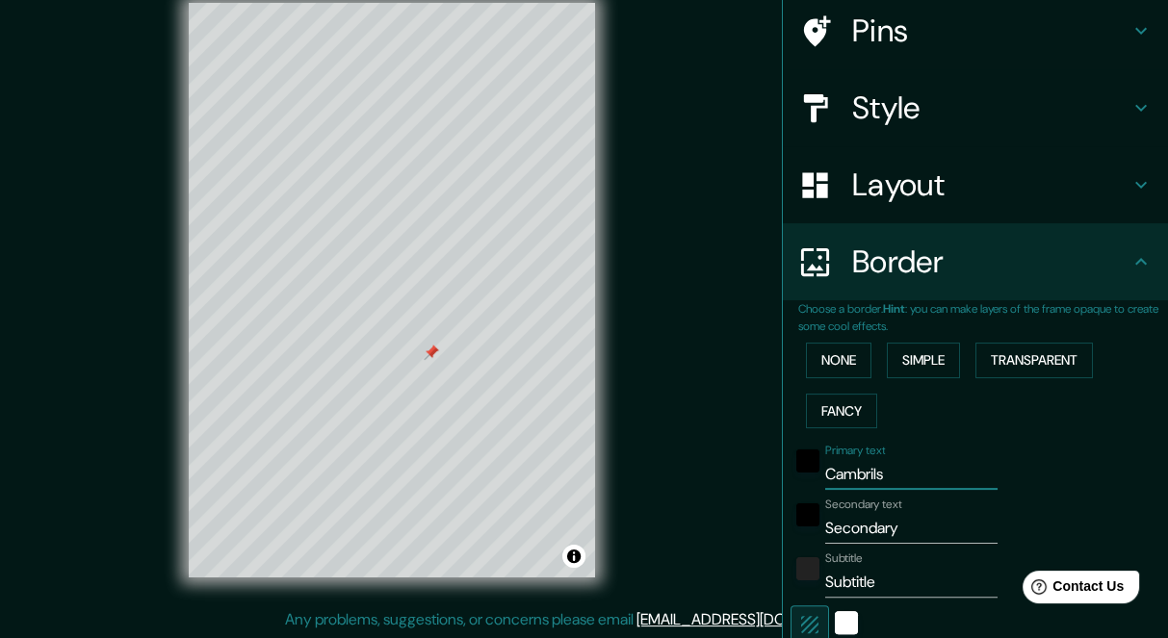
click at [855, 471] on input "Cambrils" at bounding box center [911, 474] width 172 height 31
click at [855, 531] on input "Secondary" at bounding box center [911, 528] width 172 height 31
paste input "Cambrils"
type input "Cambrils"
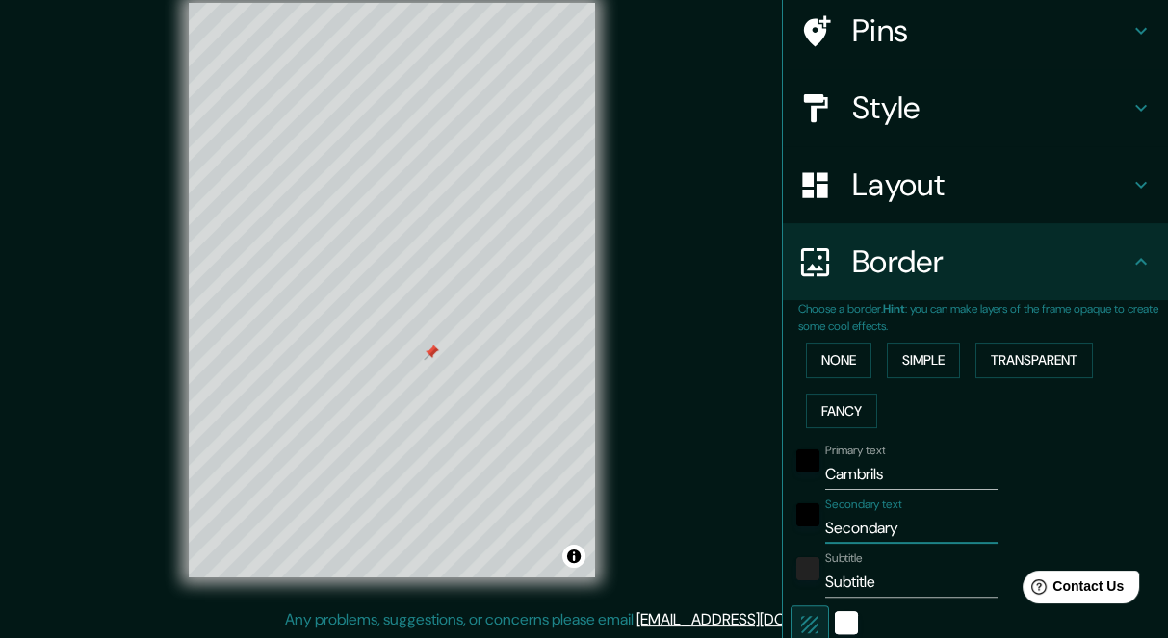
type input "169"
type input "34"
type input "17"
type input "Cambrils"
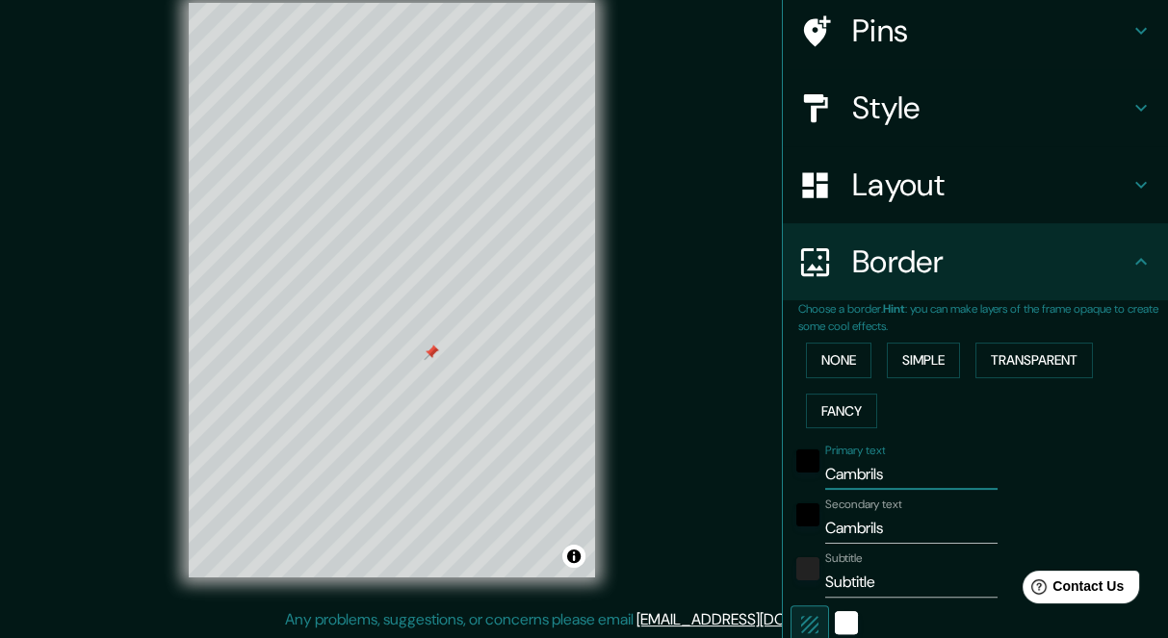
click at [851, 473] on input "Cambrils" at bounding box center [911, 474] width 172 height 31
type input "169"
type input "34"
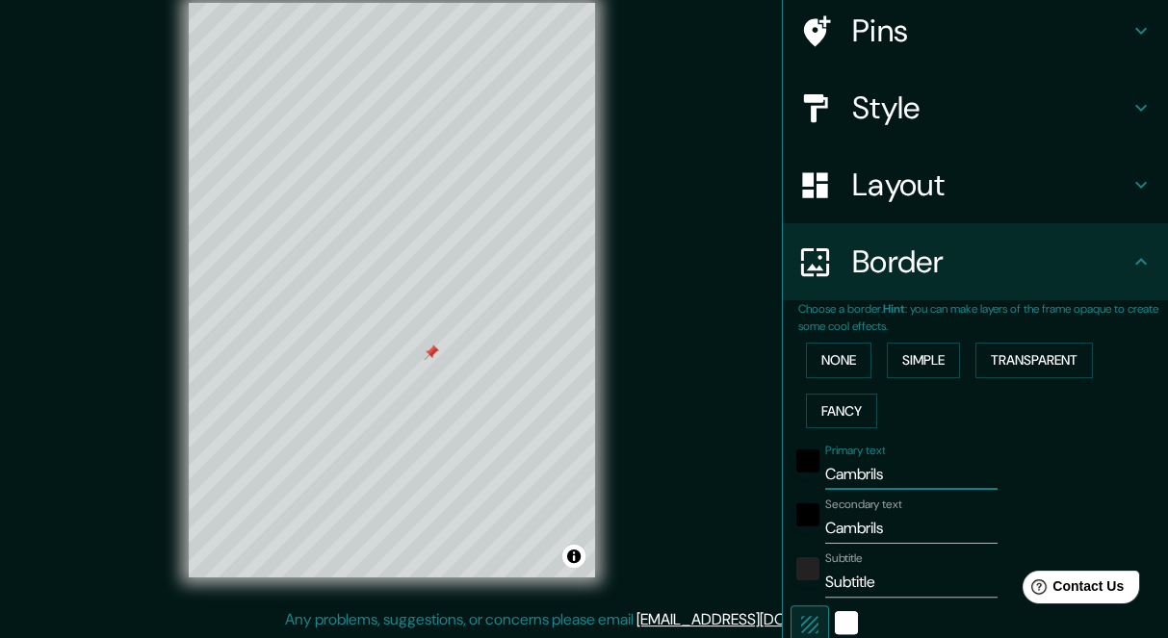
type input "17"
click at [847, 585] on input "Subtitle" at bounding box center [911, 582] width 172 height 31
click at [843, 583] on input "Subtitle" at bounding box center [911, 582] width 172 height 31
type input "1"
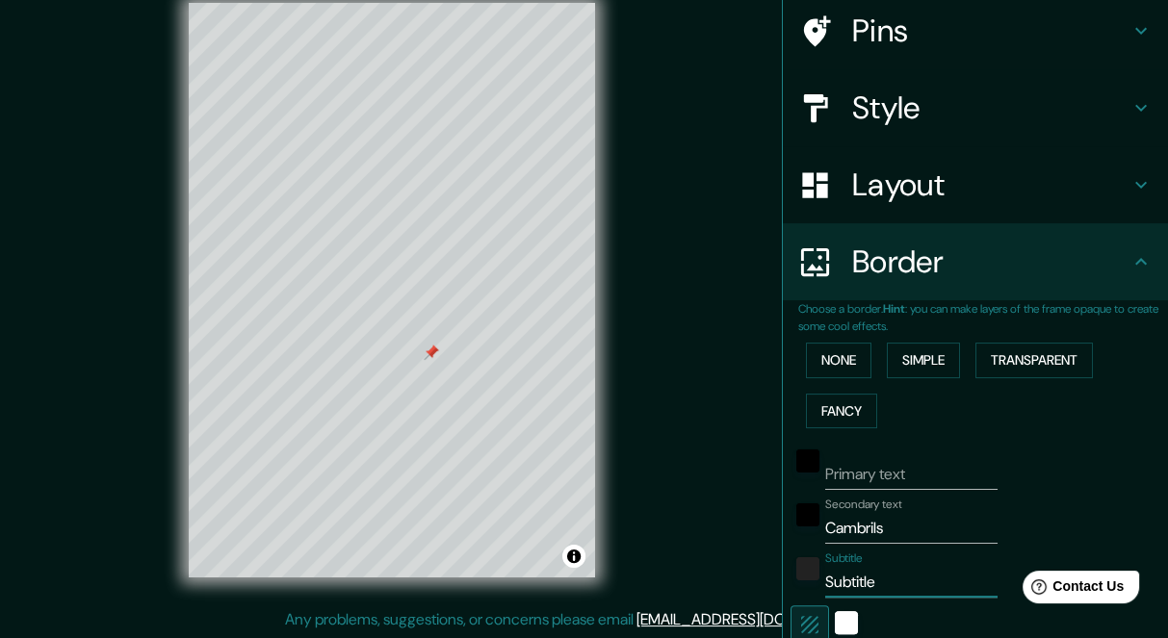
type input "169"
type input "34"
type input "17"
type input "13"
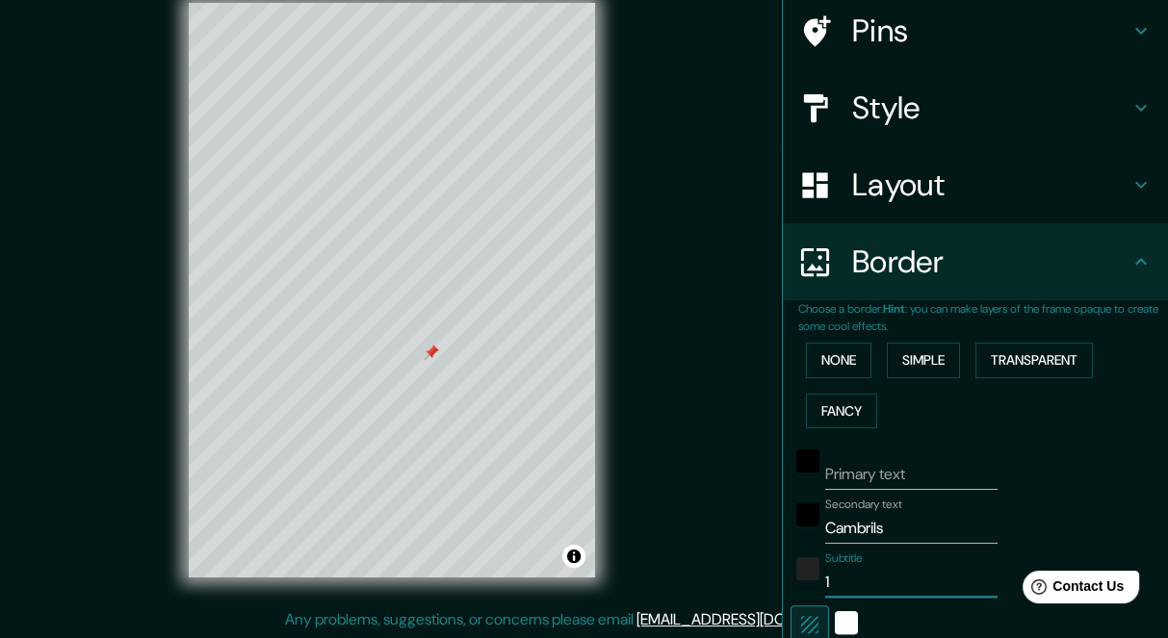
type input "169"
type input "34"
type input "17"
type input "13/"
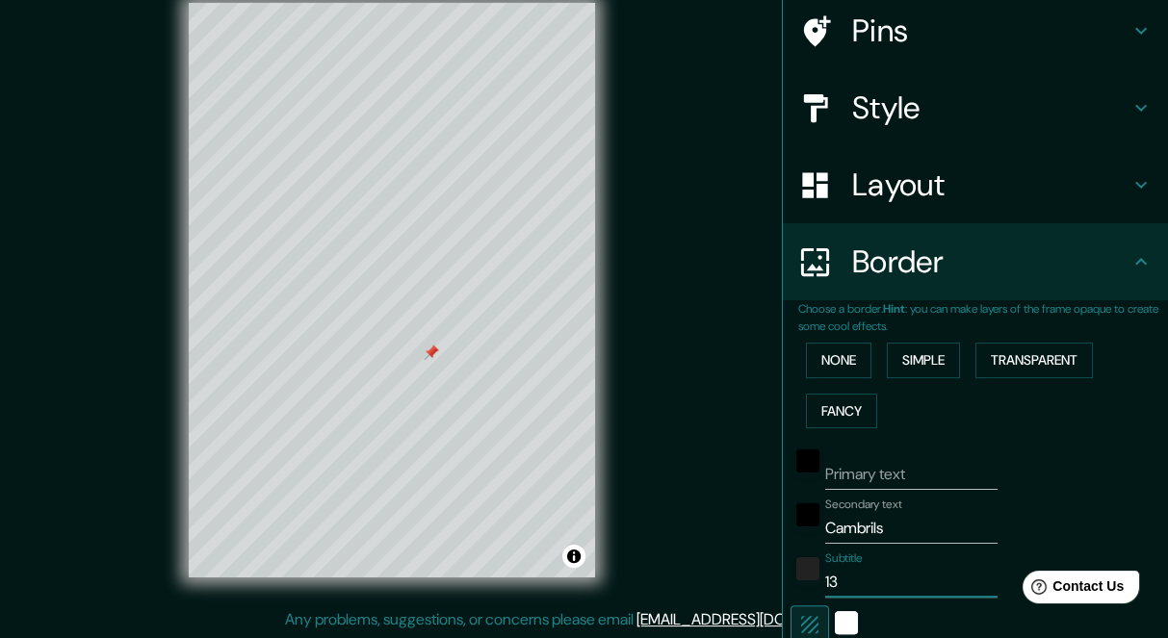
type input "169"
type input "34"
type input "17"
type input "13/0"
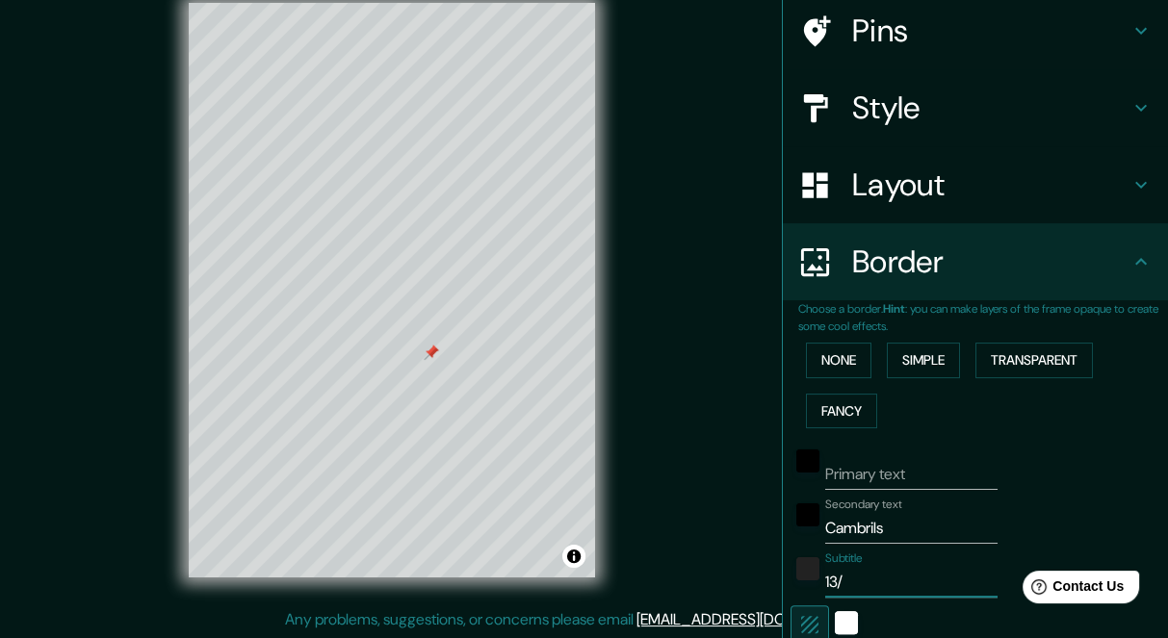
type input "169"
type input "34"
type input "17"
type input "13/02"
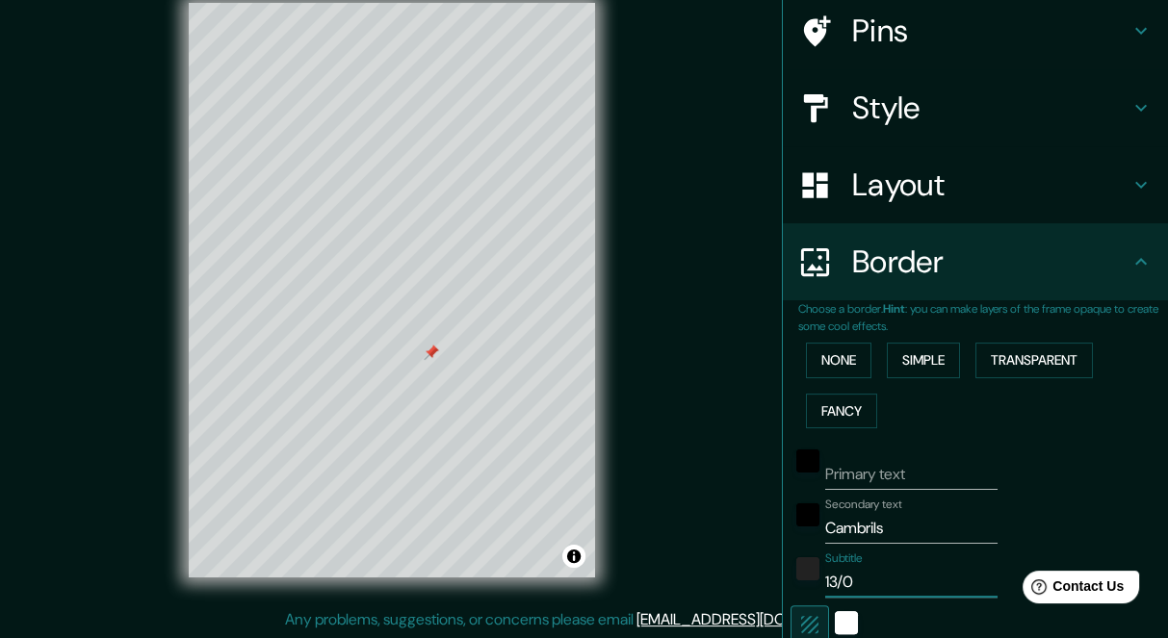
type input "169"
type input "34"
type input "17"
type input "13/02/"
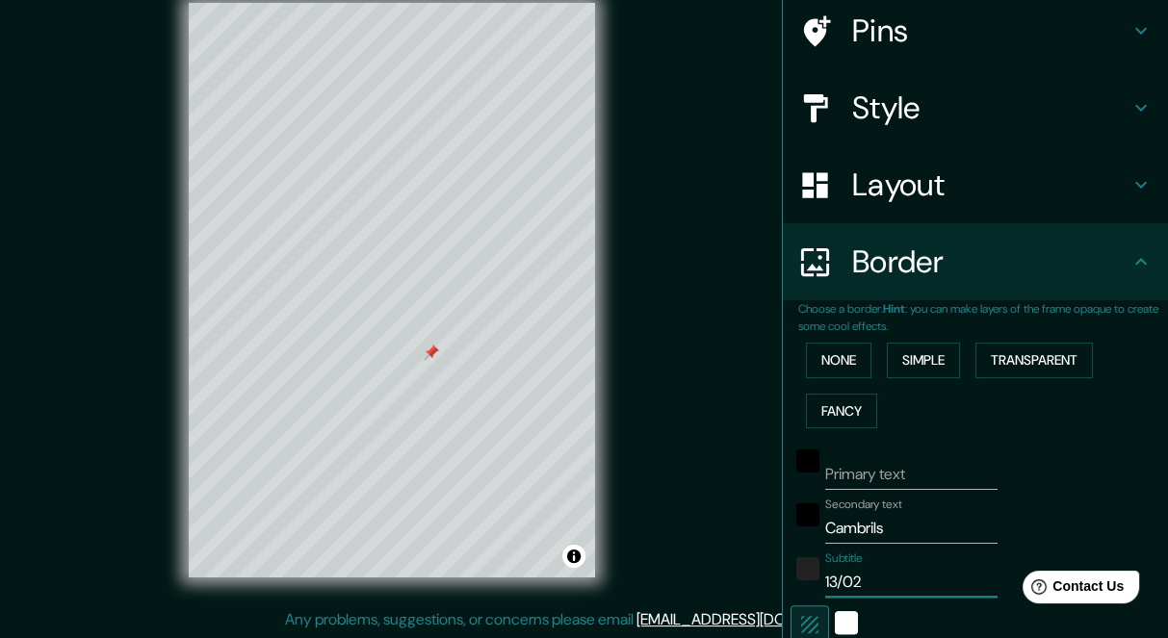
type input "169"
type input "34"
type input "17"
type input "13/02/2"
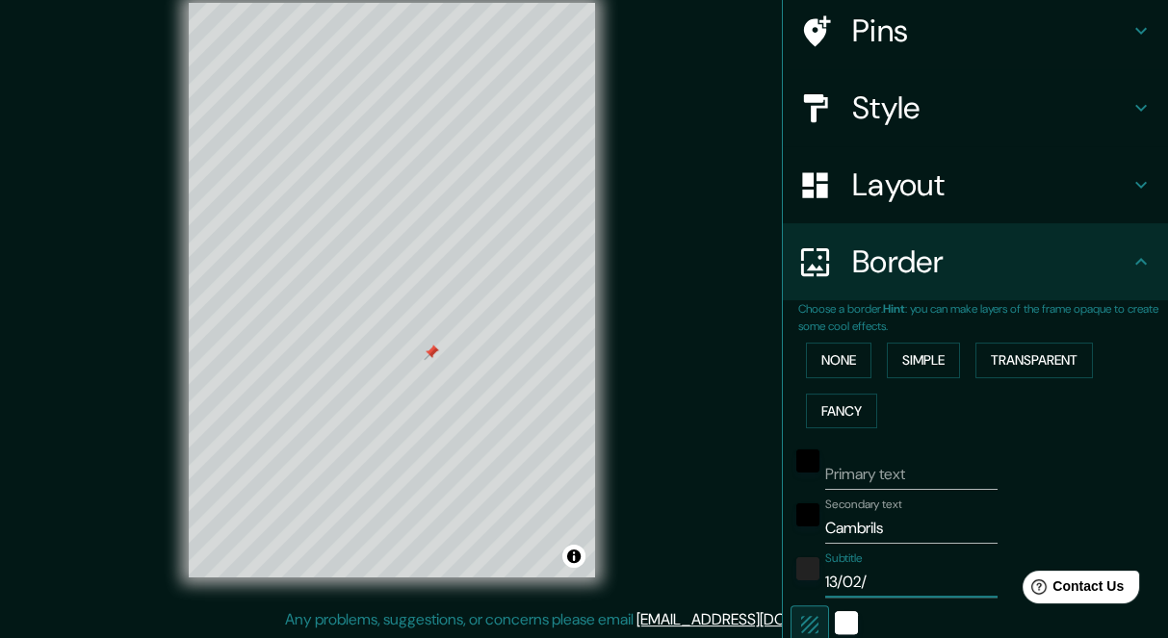
type input "169"
type input "34"
type input "17"
type input "[DATE]"
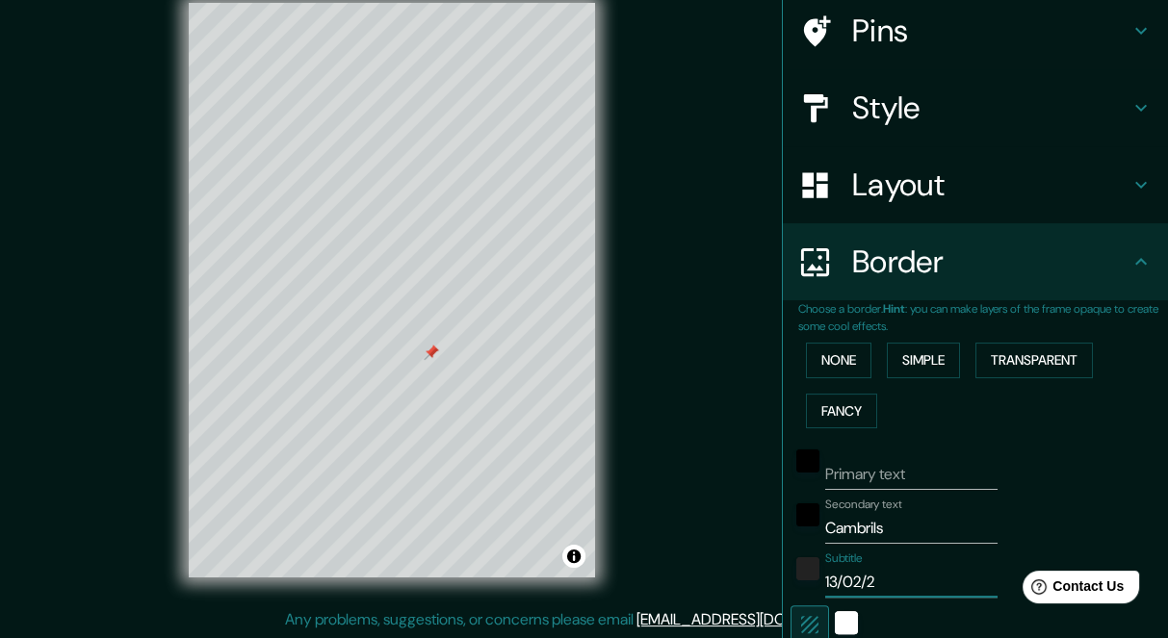
type input "169"
type input "34"
type input "17"
type input "13/02/202"
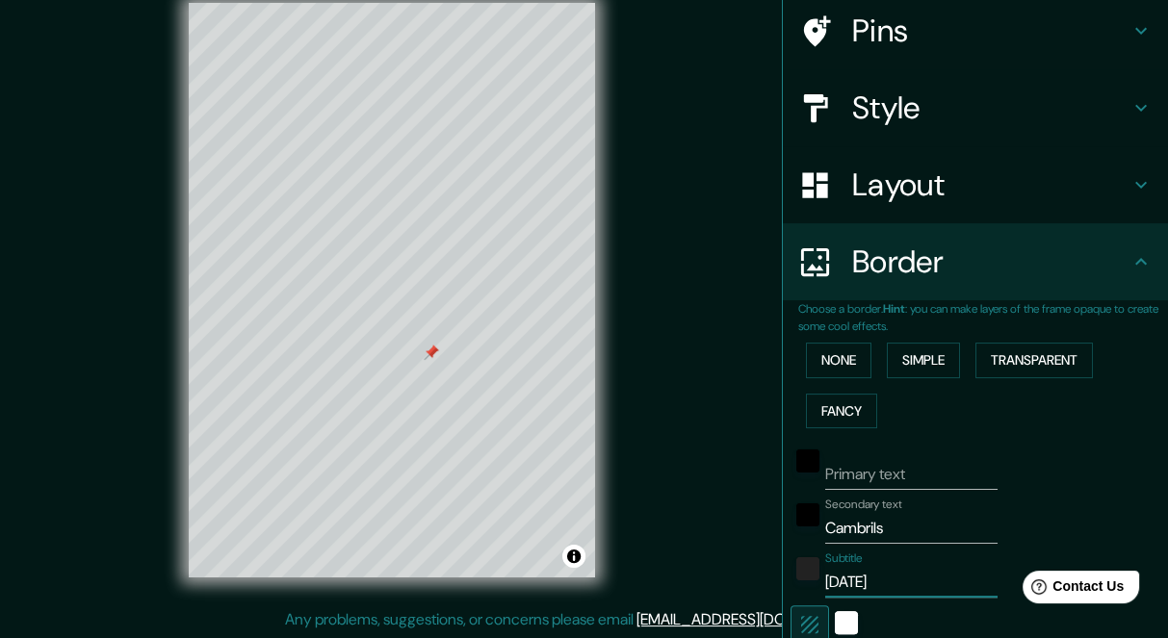
type input "169"
type input "34"
type input "17"
type input "[DATE]"
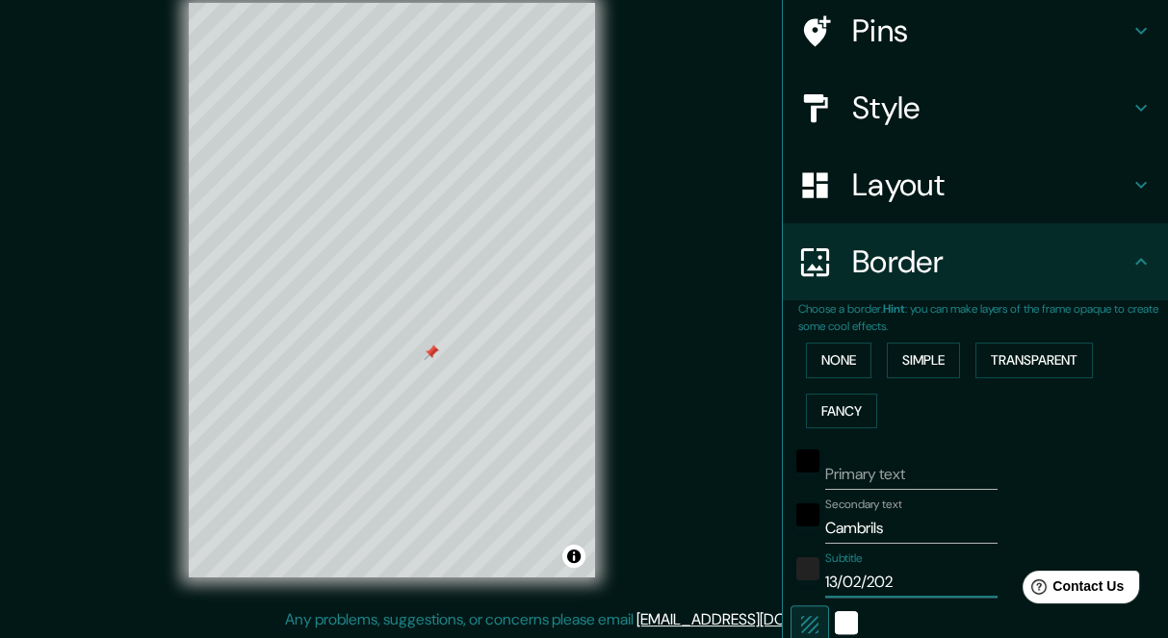
type input "169"
type input "34"
type input "17"
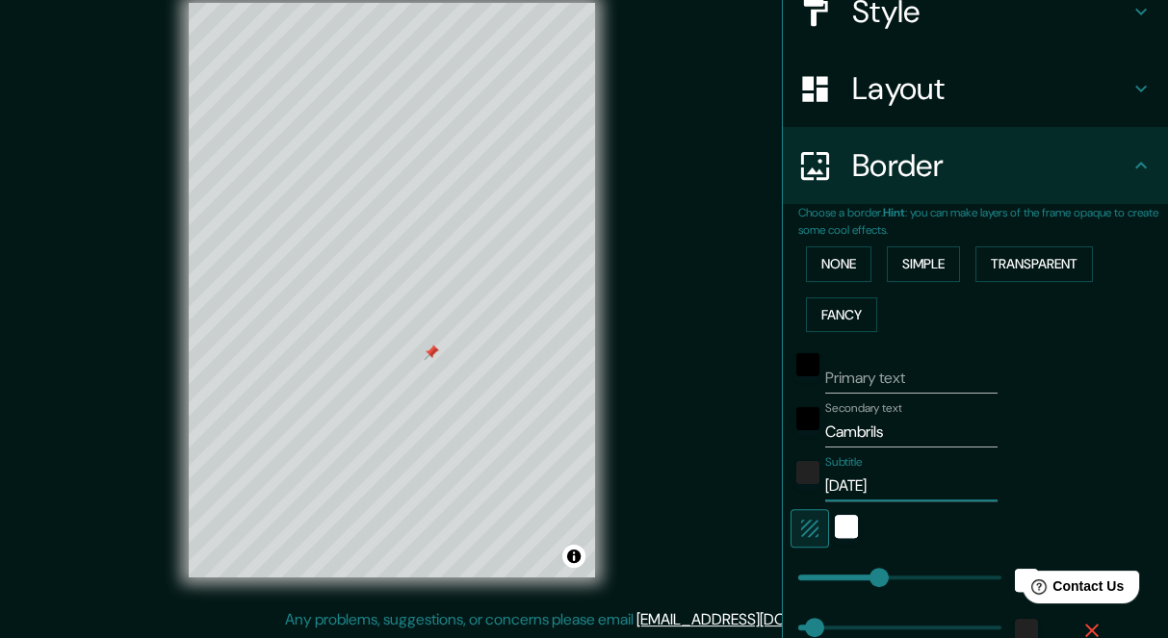
scroll to position [533, 0]
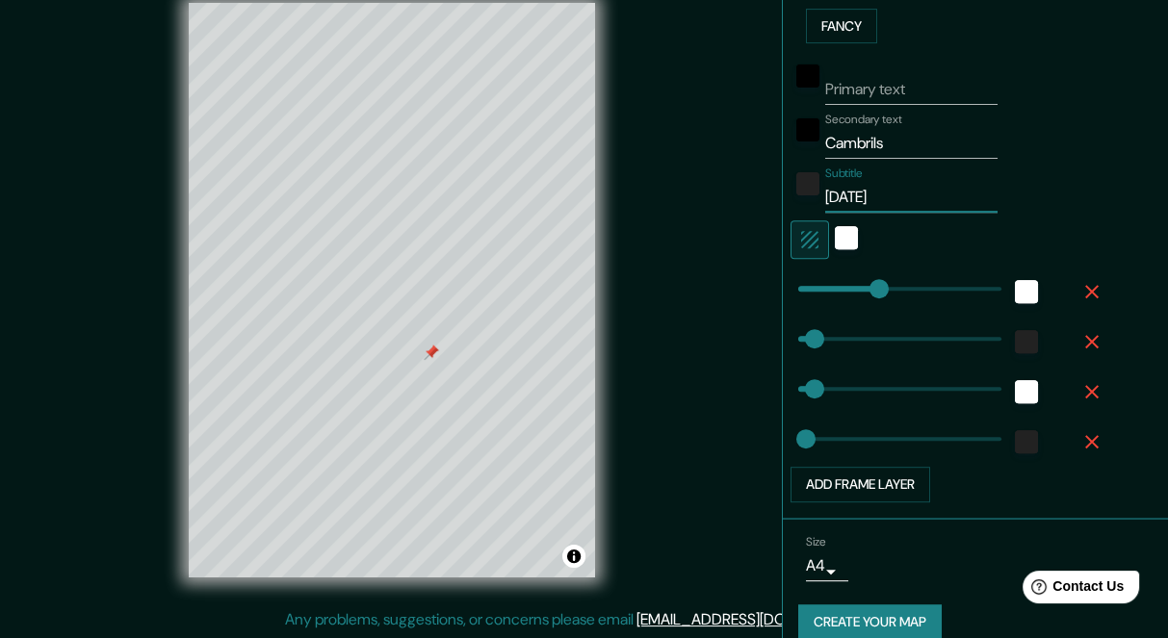
type input "169"
type input "[DATE]"
type input "117"
drag, startPoint x: 863, startPoint y: 287, endPoint x: 840, endPoint y: 294, distance: 24.1
type input "34"
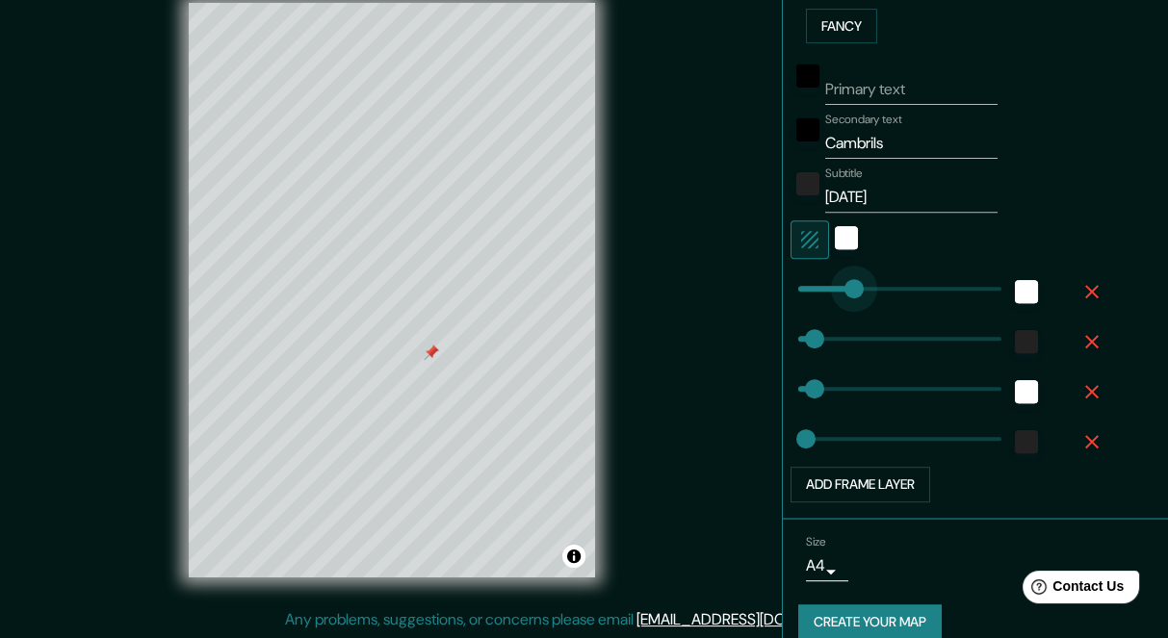
type input "34"
type input "17"
click at [835, 242] on div "white" at bounding box center [846, 237] width 23 height 23
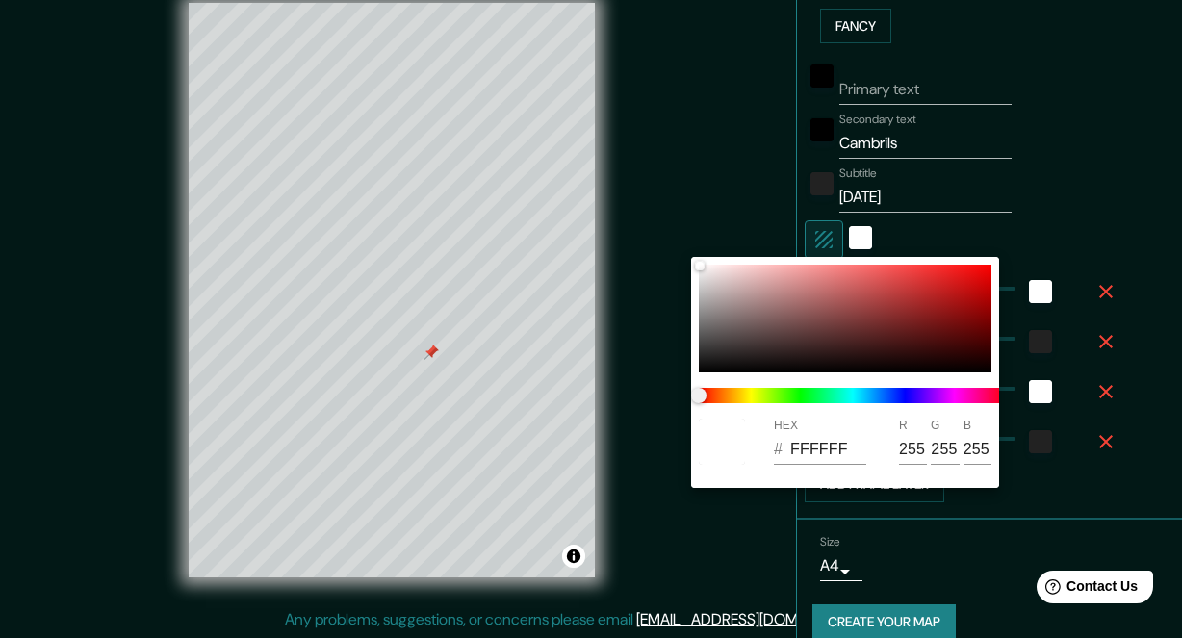
click at [818, 244] on div at bounding box center [591, 319] width 1182 height 638
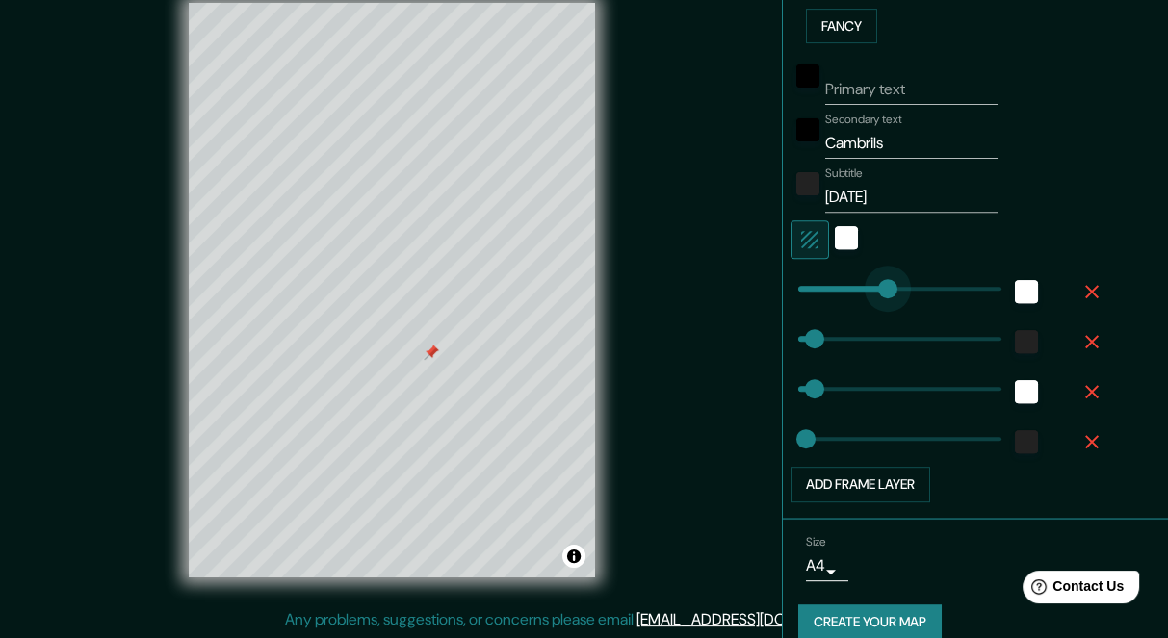
type input "217"
drag, startPoint x: 841, startPoint y: 286, endPoint x: 888, endPoint y: 287, distance: 47.2
type input "34"
type input "17"
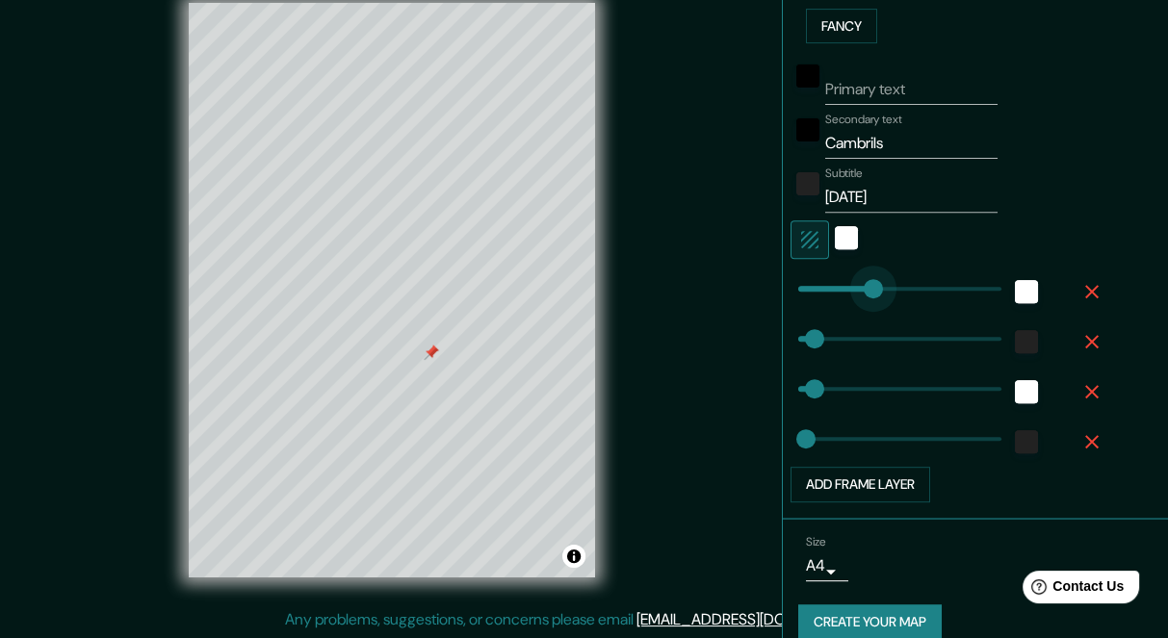
type input "153"
drag, startPoint x: 888, startPoint y: 287, endPoint x: 857, endPoint y: 285, distance: 30.9
type input "34"
type input "17"
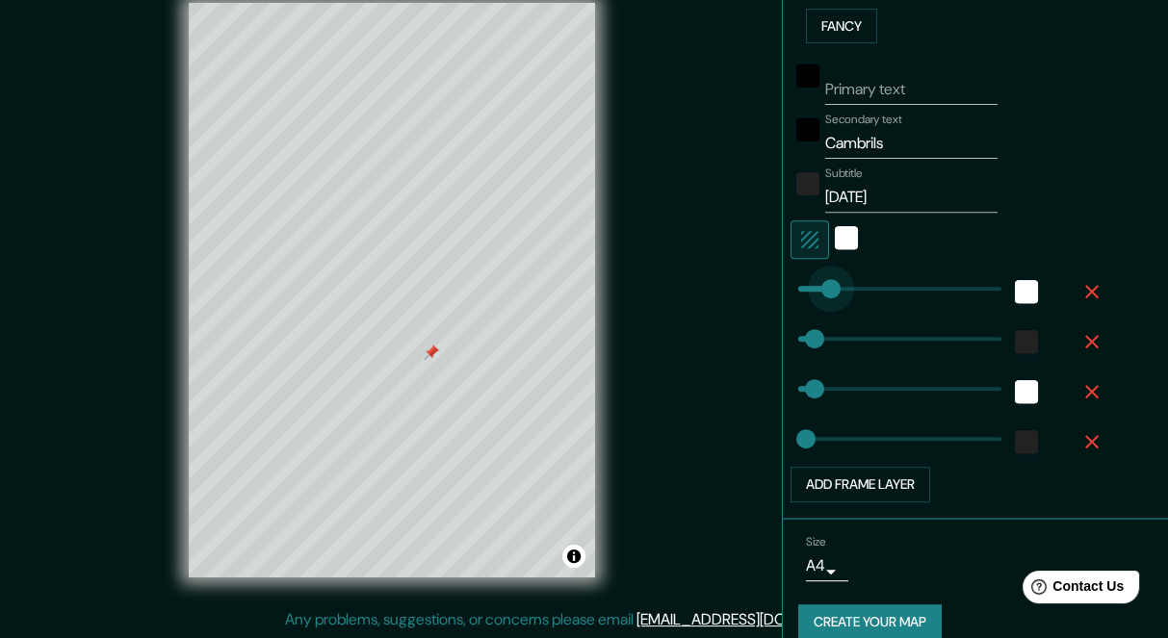
type input "59"
drag, startPoint x: 859, startPoint y: 282, endPoint x: 812, endPoint y: 284, distance: 47.2
type input "34"
type input "17"
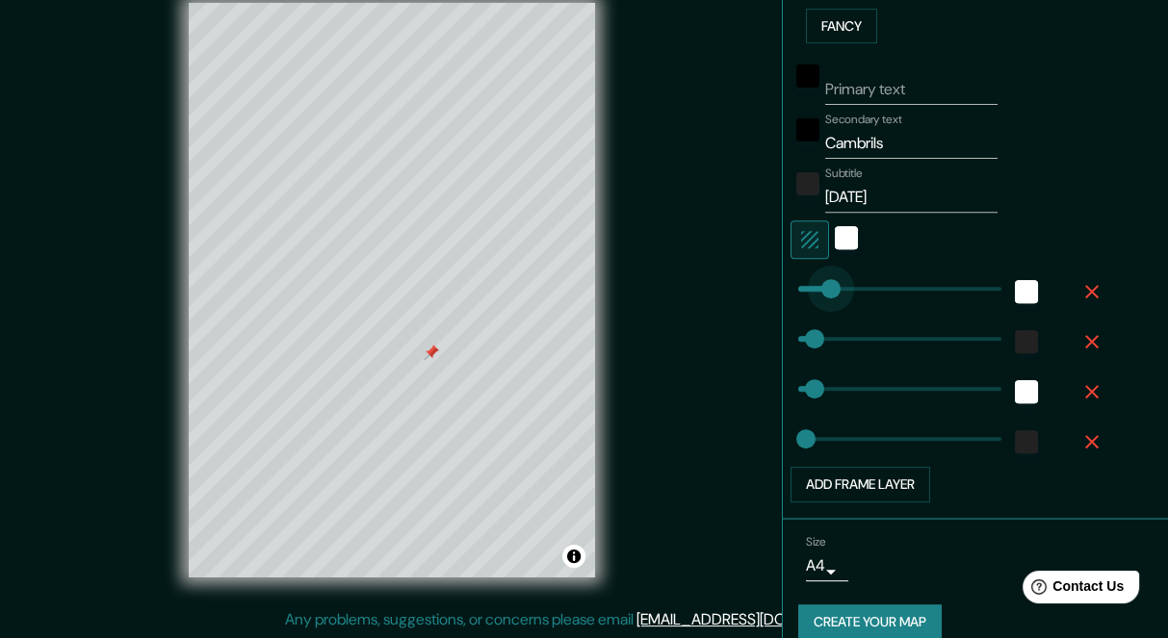
type input "73"
type input "34"
type input "17"
type input "125"
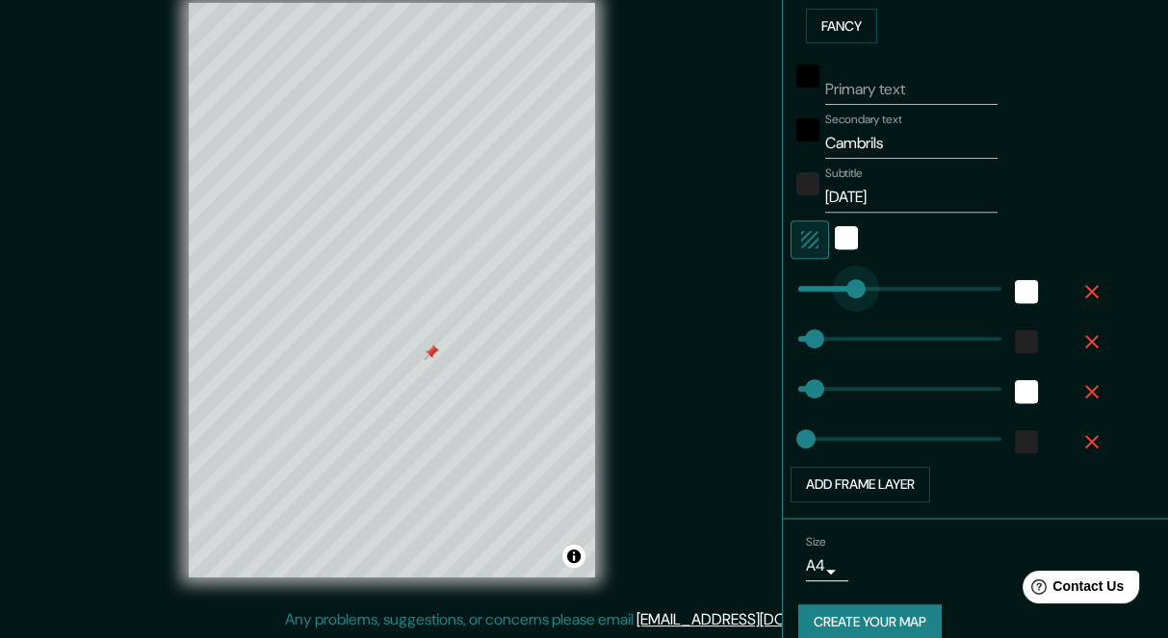
drag, startPoint x: 826, startPoint y: 284, endPoint x: 843, endPoint y: 283, distance: 17.4
type input "34"
type input "17"
type input "195"
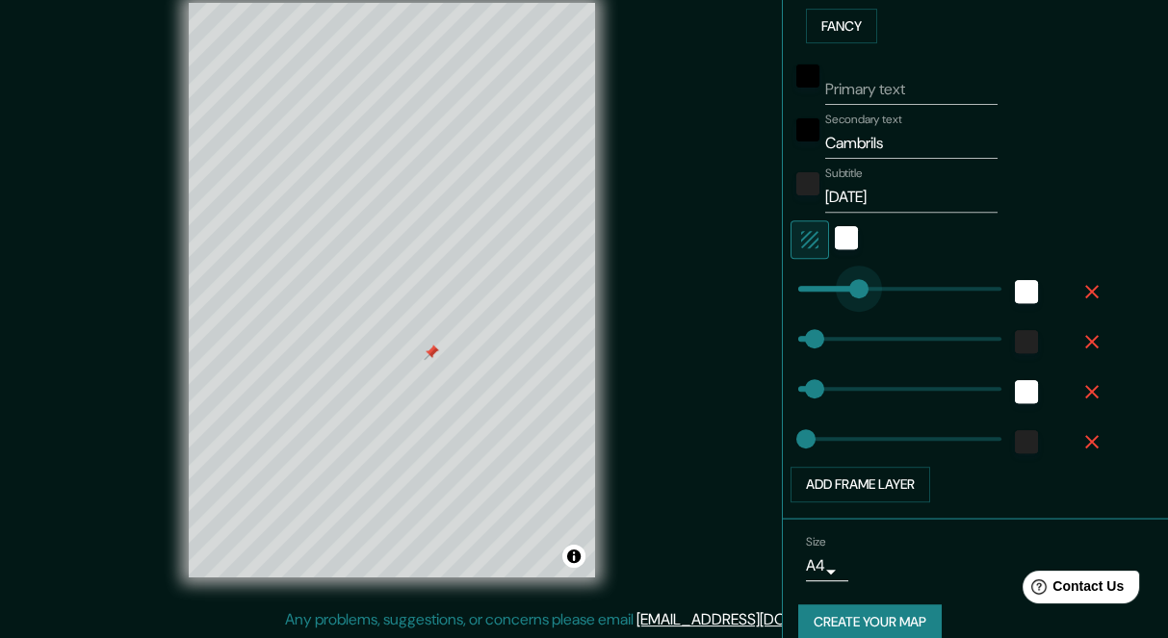
drag, startPoint x: 843, startPoint y: 283, endPoint x: 877, endPoint y: 283, distance: 33.7
type input "34"
type input "17"
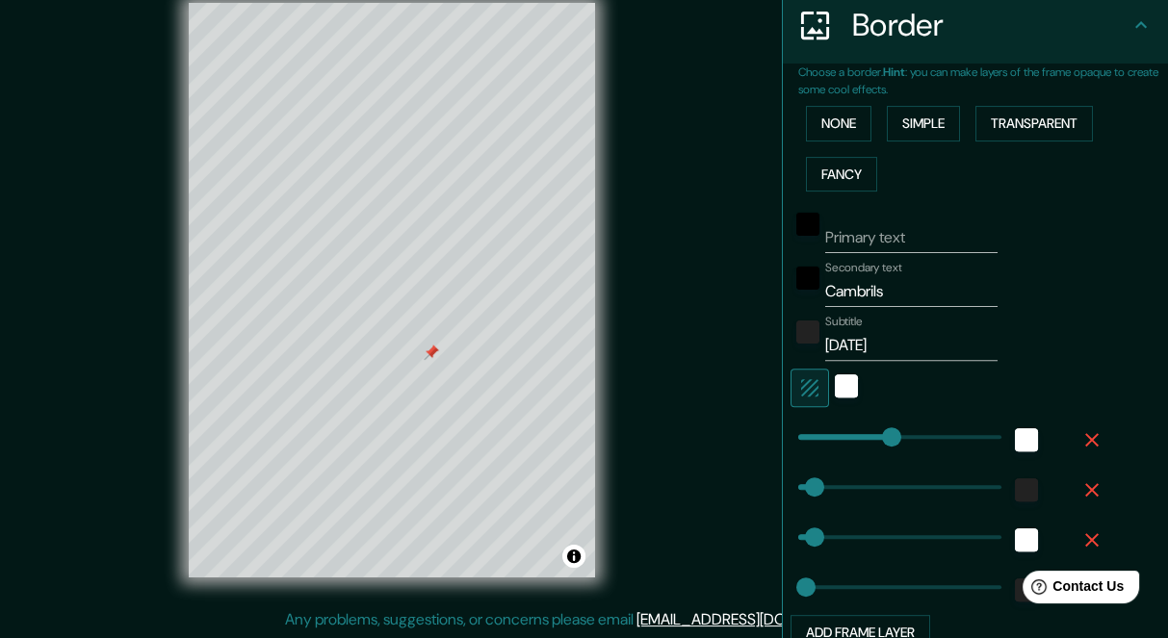
scroll to position [555, 0]
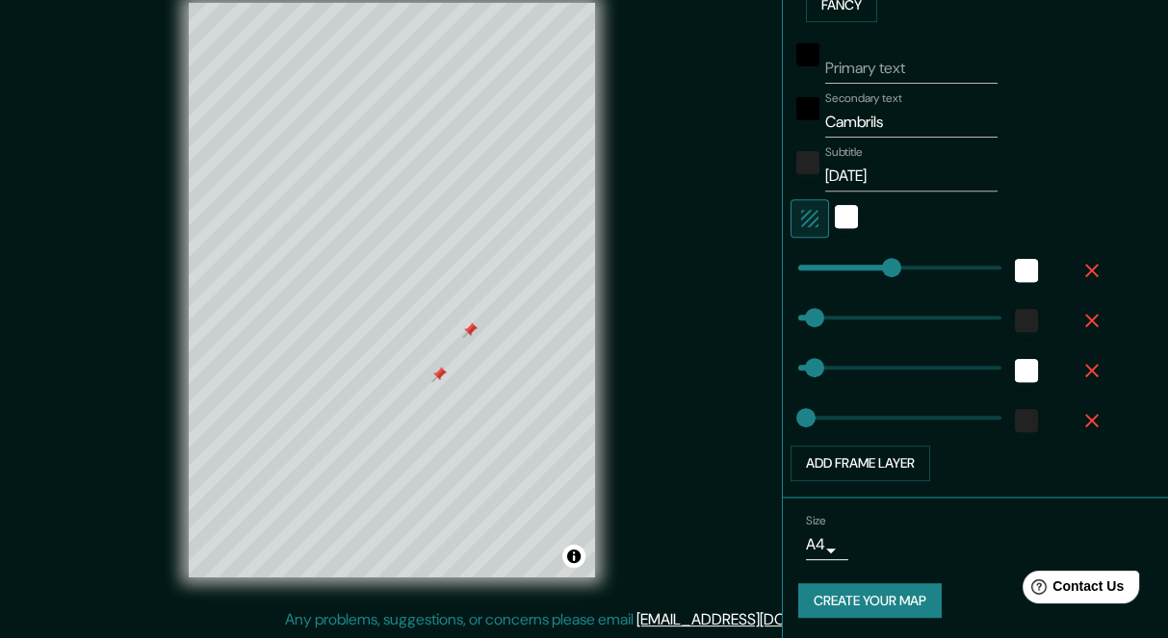
click at [468, 328] on div at bounding box center [469, 330] width 15 height 15
click at [880, 606] on button "Create your map" at bounding box center [869, 601] width 143 height 36
type input "34"
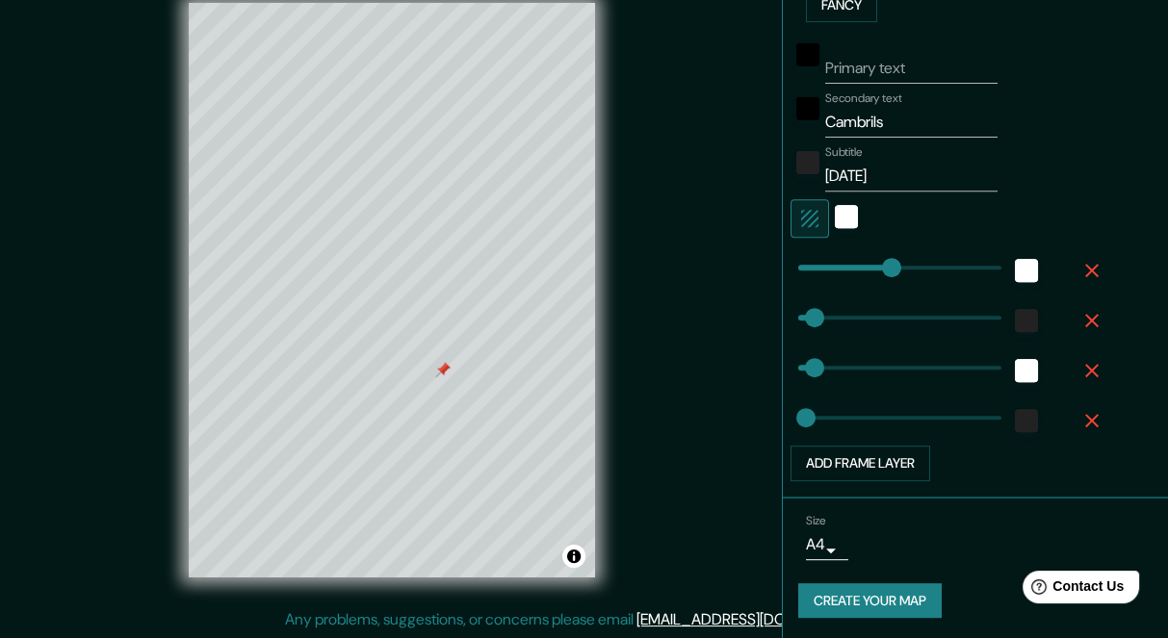
type input "34"
click at [879, 608] on button "Create your map" at bounding box center [869, 601] width 143 height 36
